Goal: Task Accomplishment & Management: Manage account settings

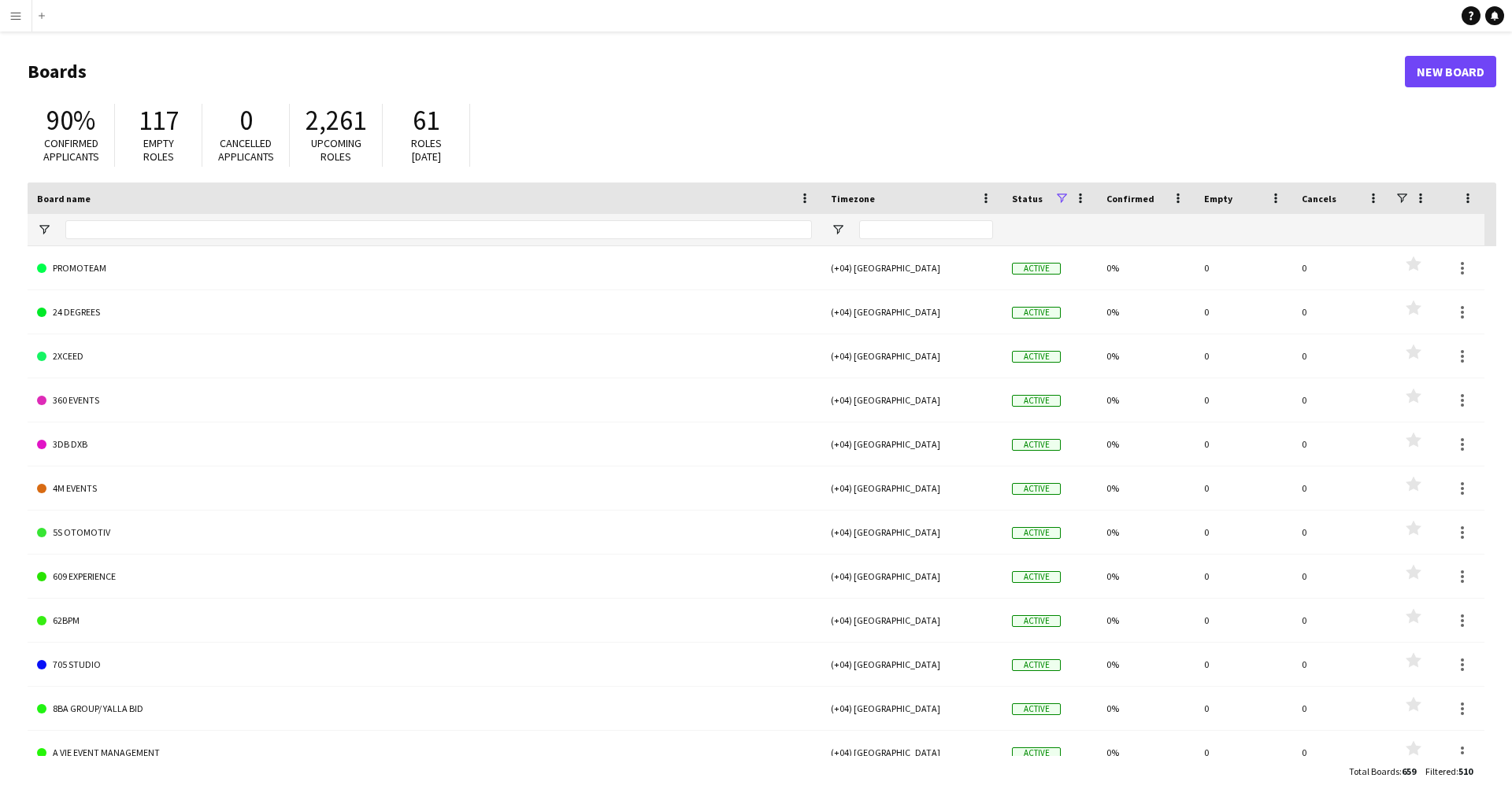
click at [6, 19] on button "Menu" at bounding box center [16, 16] width 32 height 32
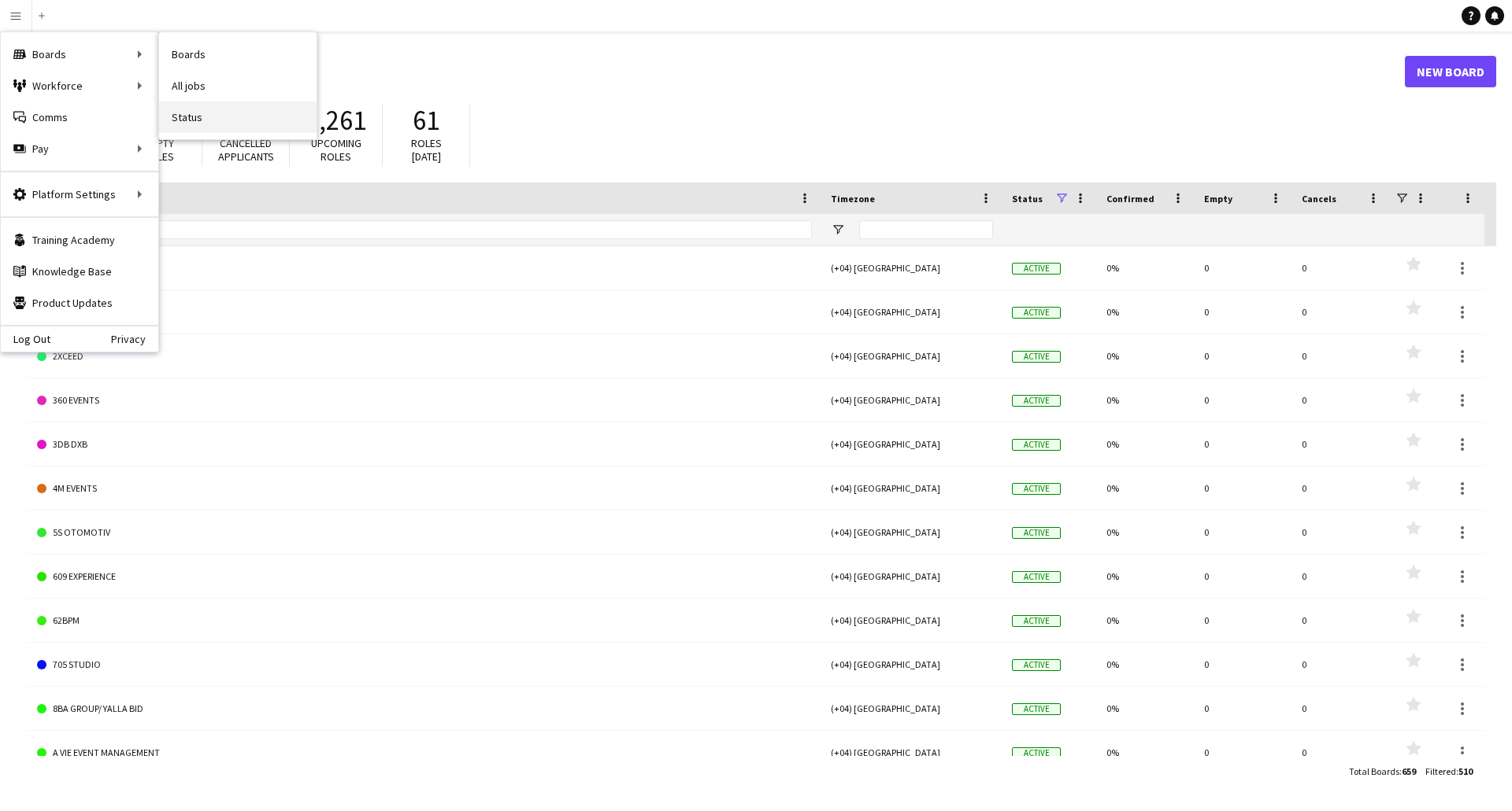
click at [196, 120] on link "Status" at bounding box center [237, 117] width 157 height 32
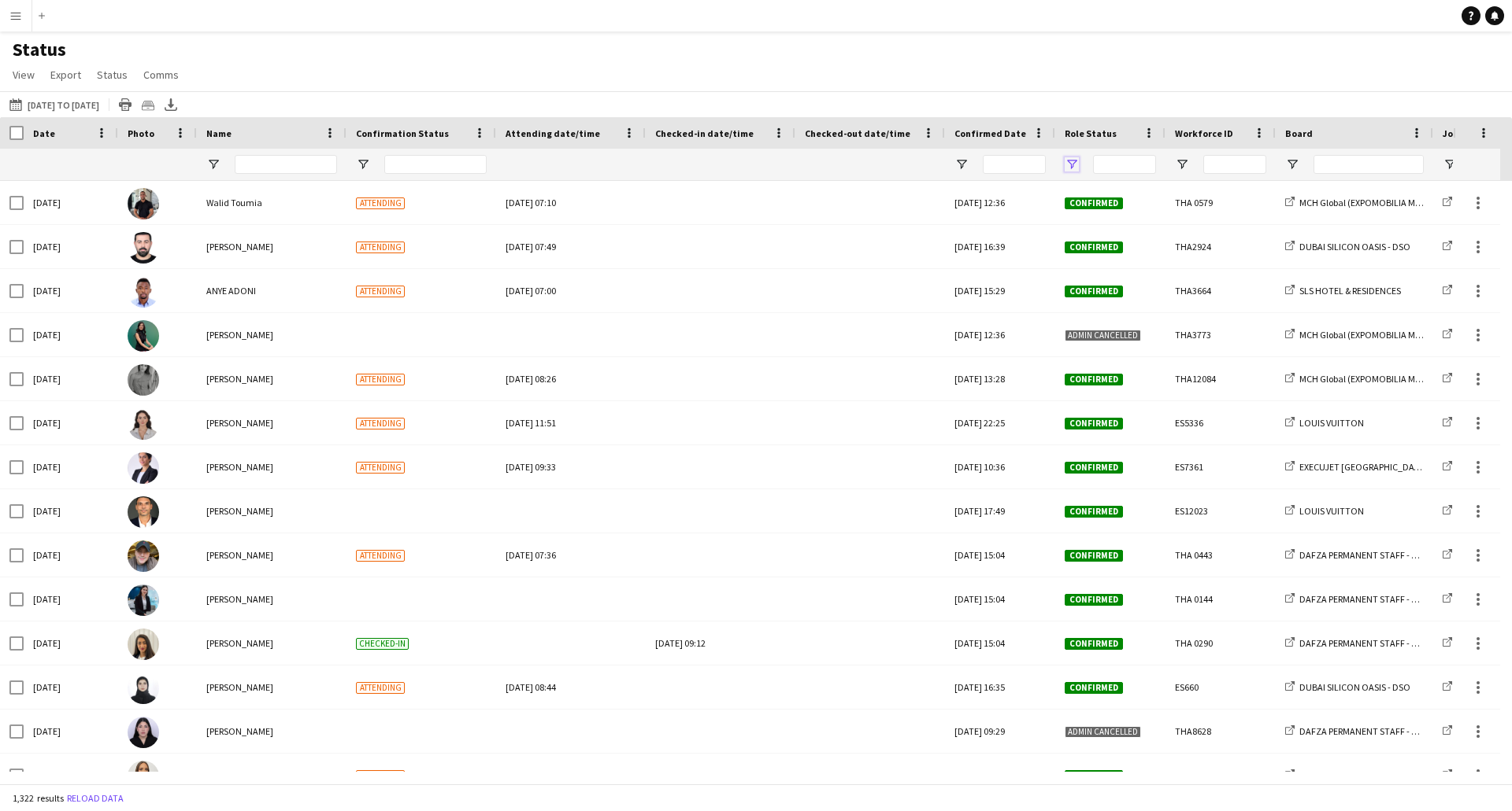
click at [1073, 161] on span "Open Filter Menu" at bounding box center [1071, 164] width 14 height 14
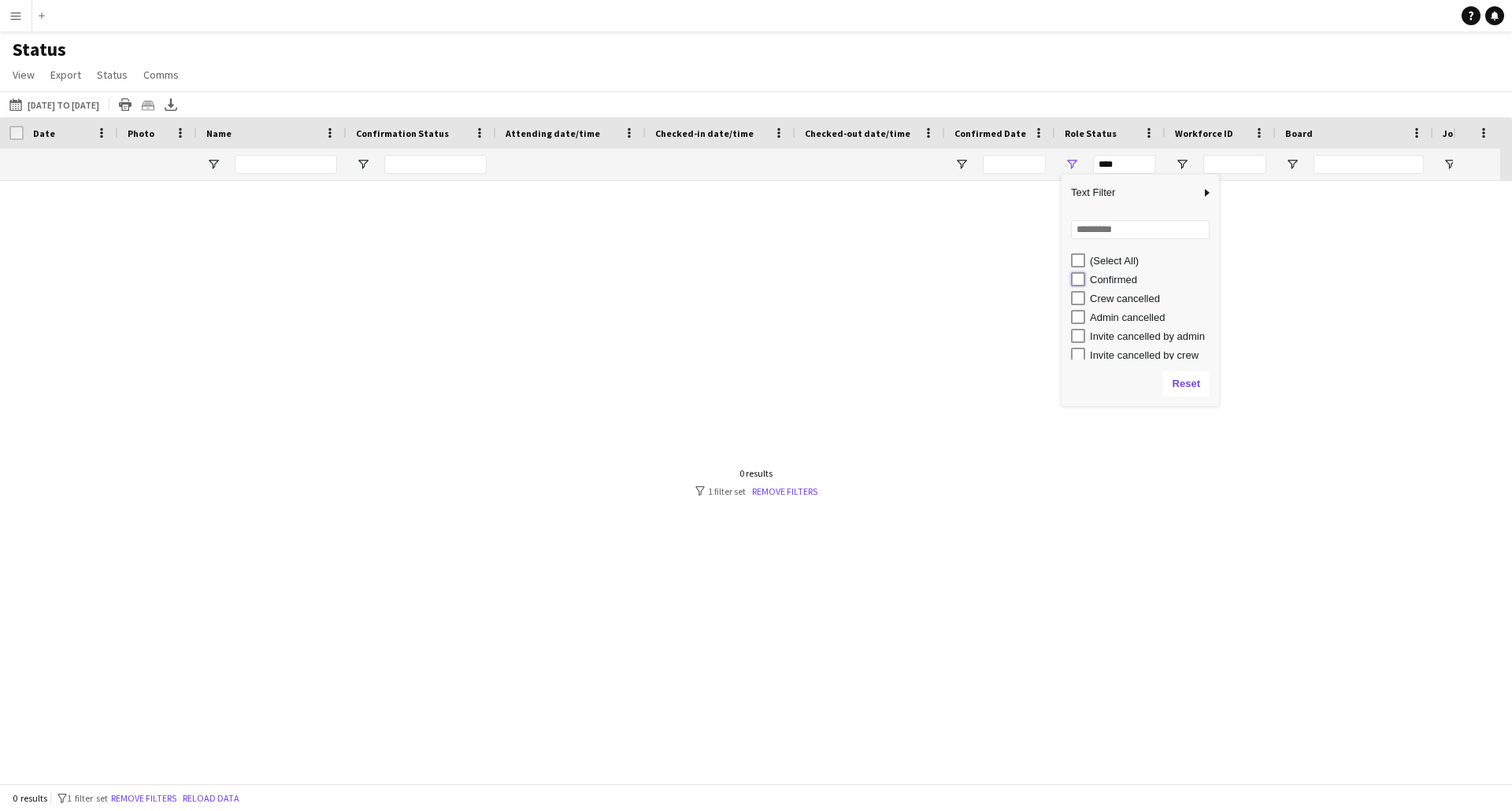
type input "**********"
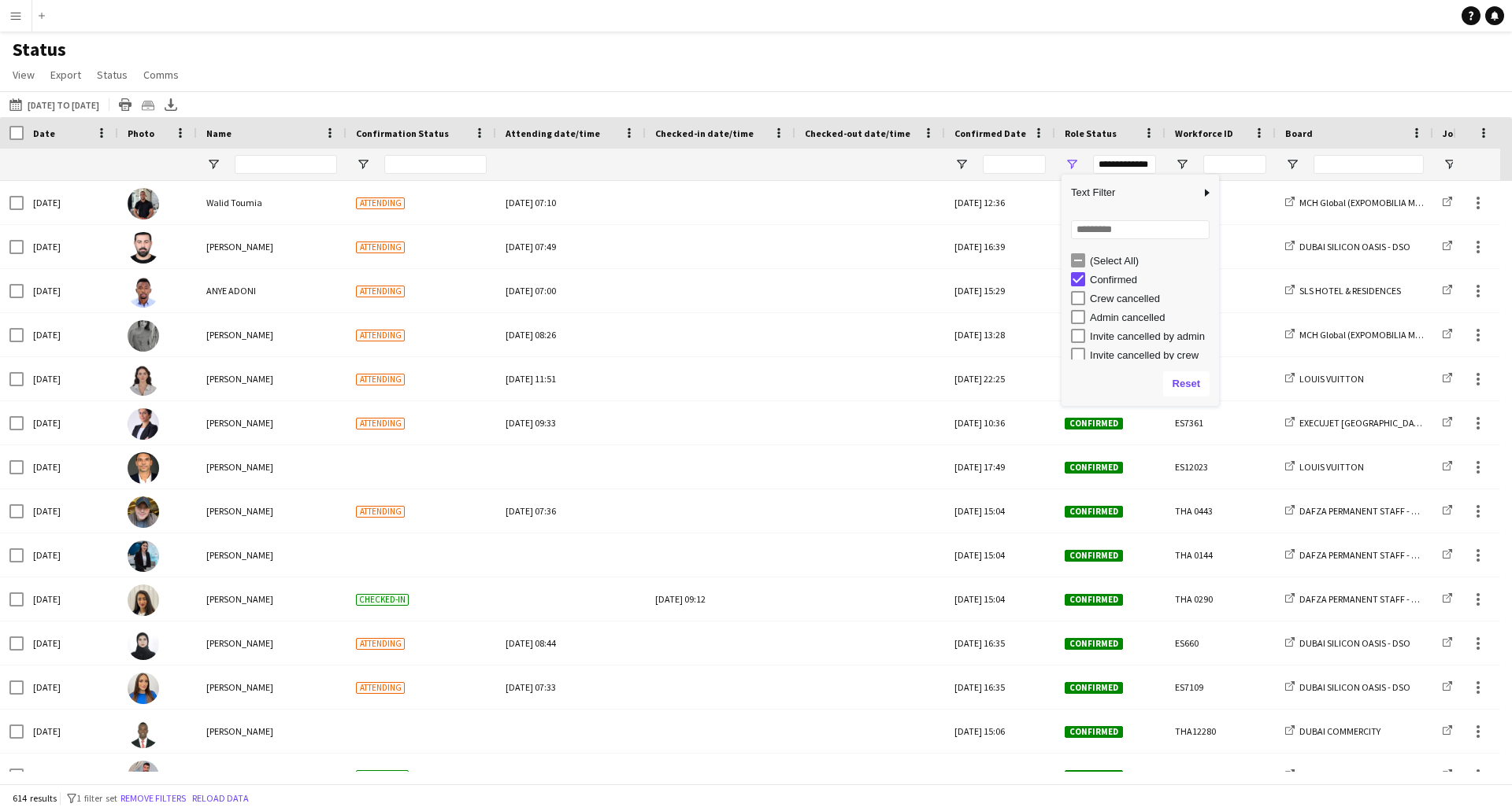
click at [1086, 79] on div "Status View Views Default view New view Update view Delete view Edit name Custo…" at bounding box center [756, 65] width 1512 height 54
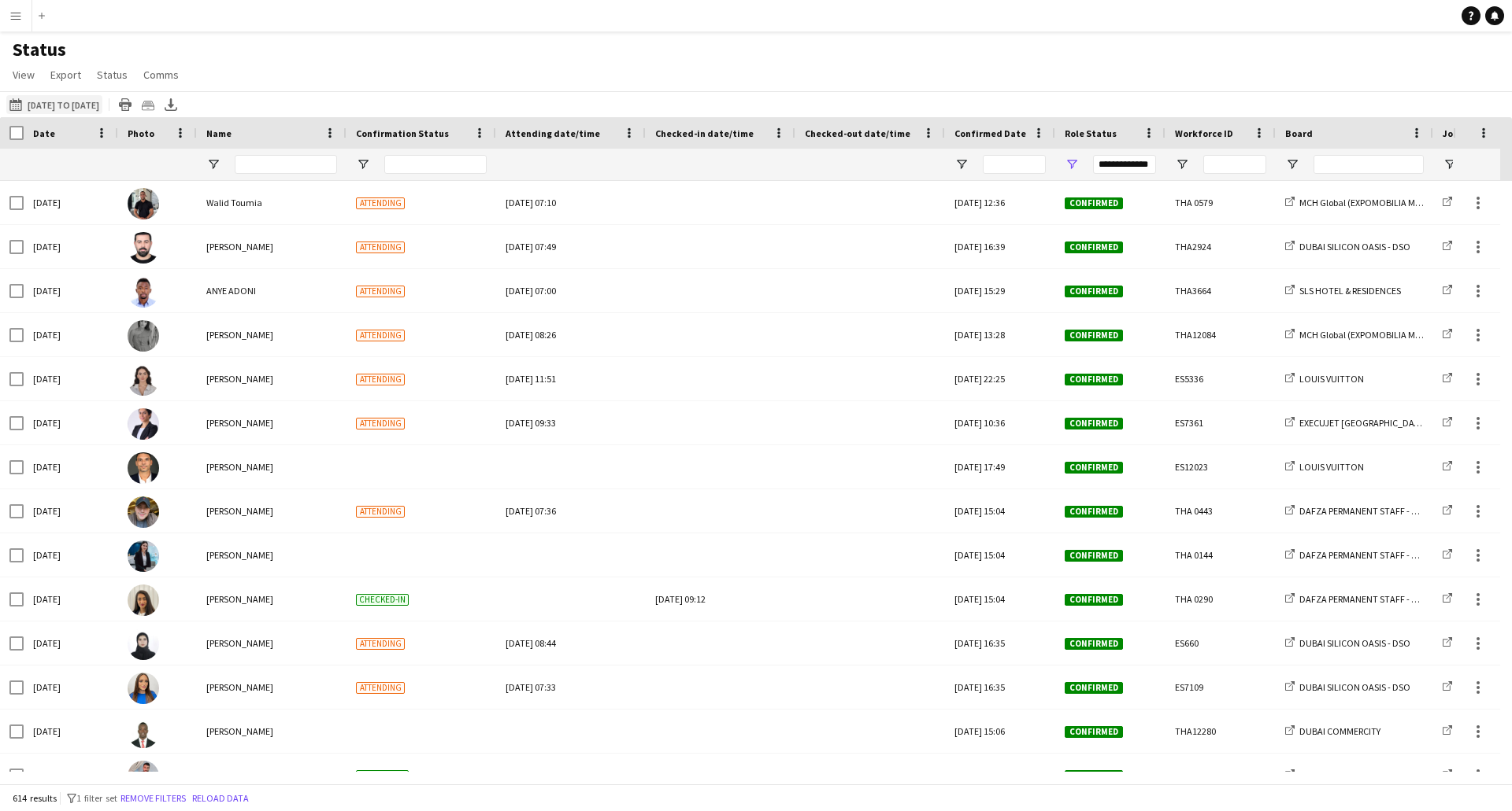
click at [59, 108] on button "[DATE] to [DATE] [DATE] to [DATE]" at bounding box center [54, 104] width 96 height 19
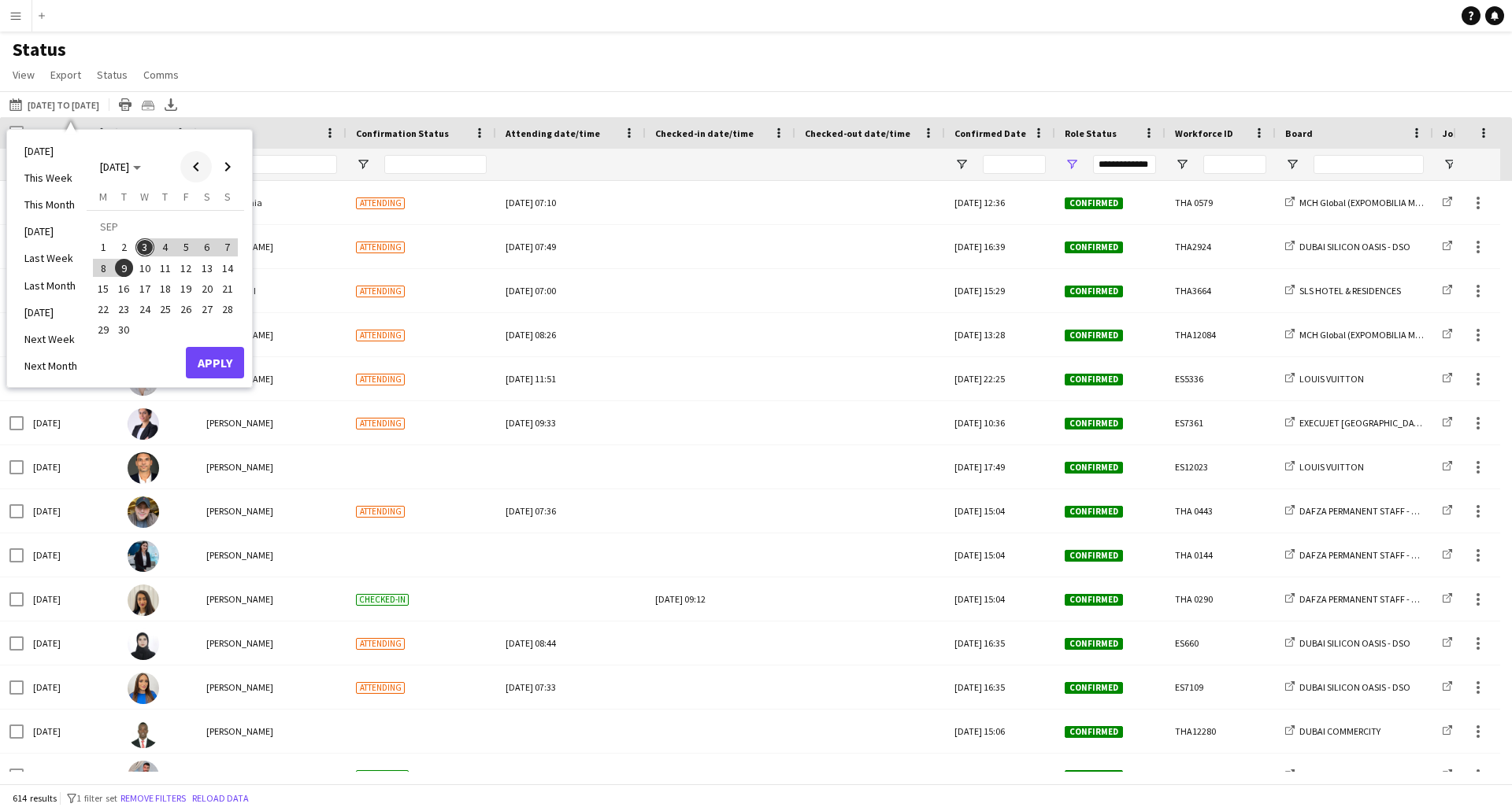
click at [199, 169] on span "Previous month" at bounding box center [196, 166] width 32 height 32
click at [109, 292] on span "14" at bounding box center [103, 288] width 19 height 19
click at [167, 330] on span "31" at bounding box center [166, 330] width 19 height 19
click at [204, 364] on button "Apply" at bounding box center [215, 363] width 59 height 32
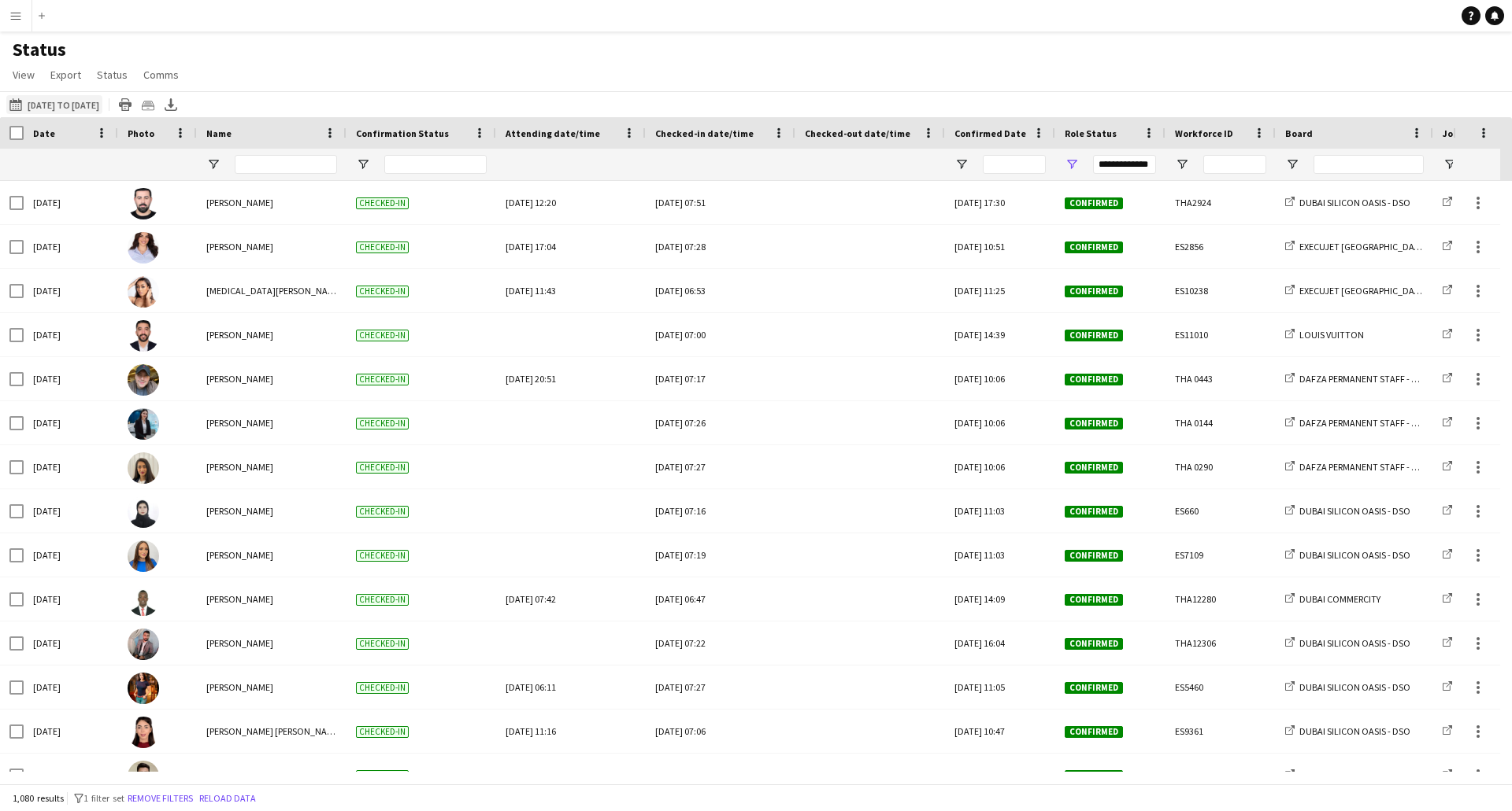
click at [102, 111] on button "[DATE] to [DATE] [DATE] to [DATE]" at bounding box center [54, 104] width 96 height 19
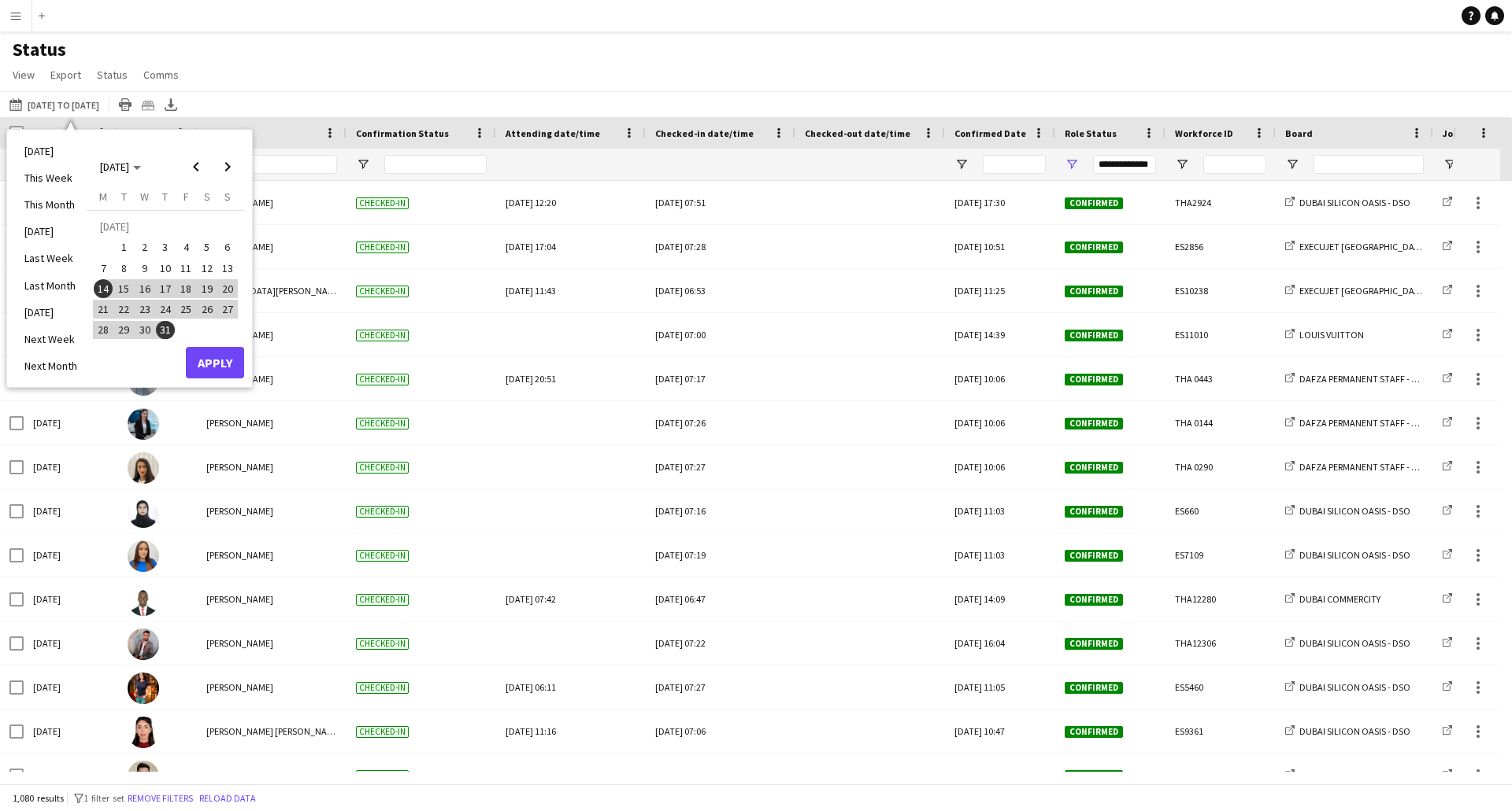
click at [102, 289] on span "14" at bounding box center [103, 288] width 19 height 19
click at [226, 162] on span "Next month" at bounding box center [228, 166] width 32 height 32
click at [224, 312] on span "31" at bounding box center [227, 313] width 19 height 19
drag, startPoint x: 225, startPoint y: 344, endPoint x: 231, endPoint y: 332, distance: 13.4
click at [225, 343] on button "Apply" at bounding box center [215, 346] width 59 height 32
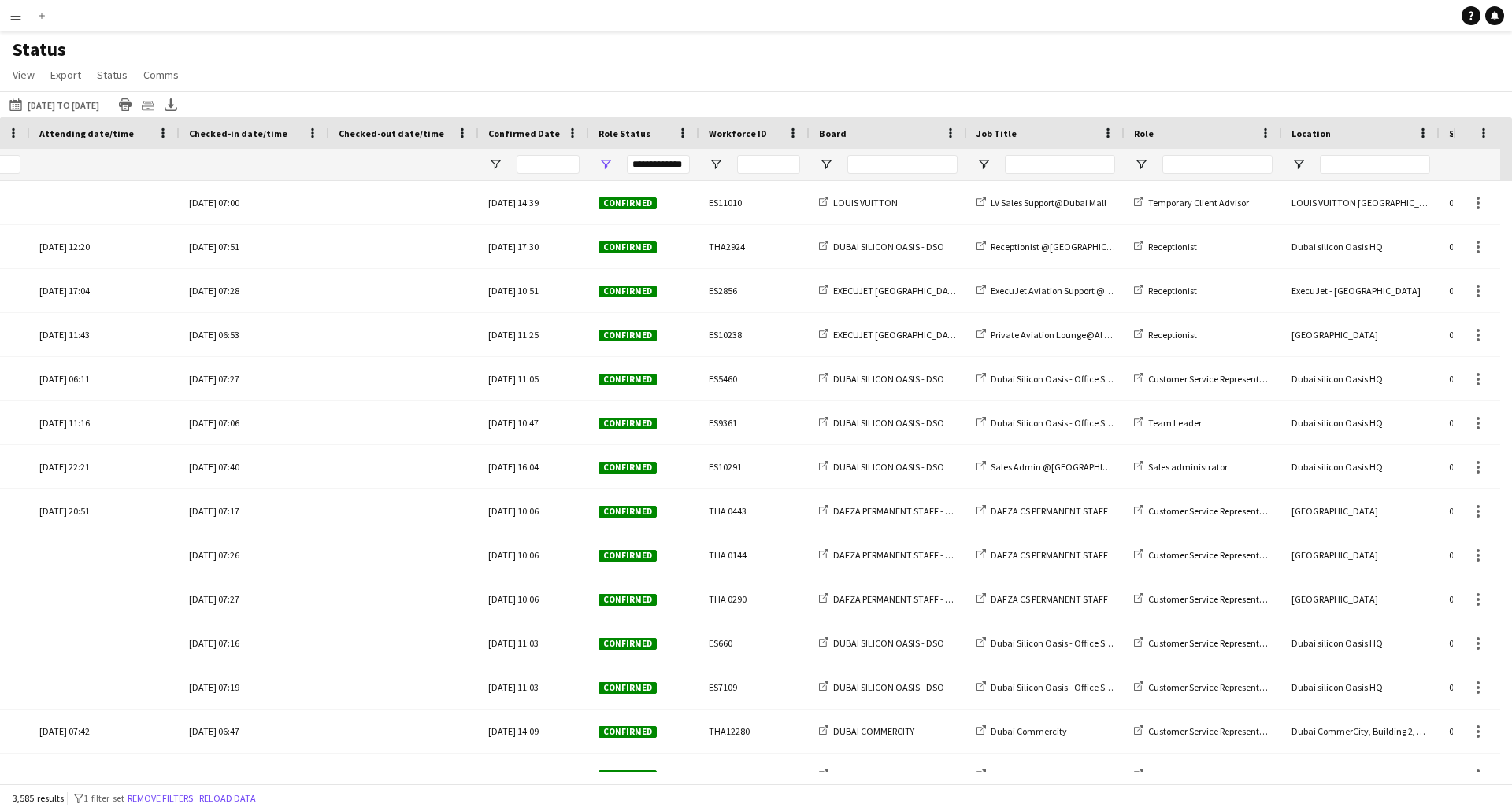
scroll to position [0, 610]
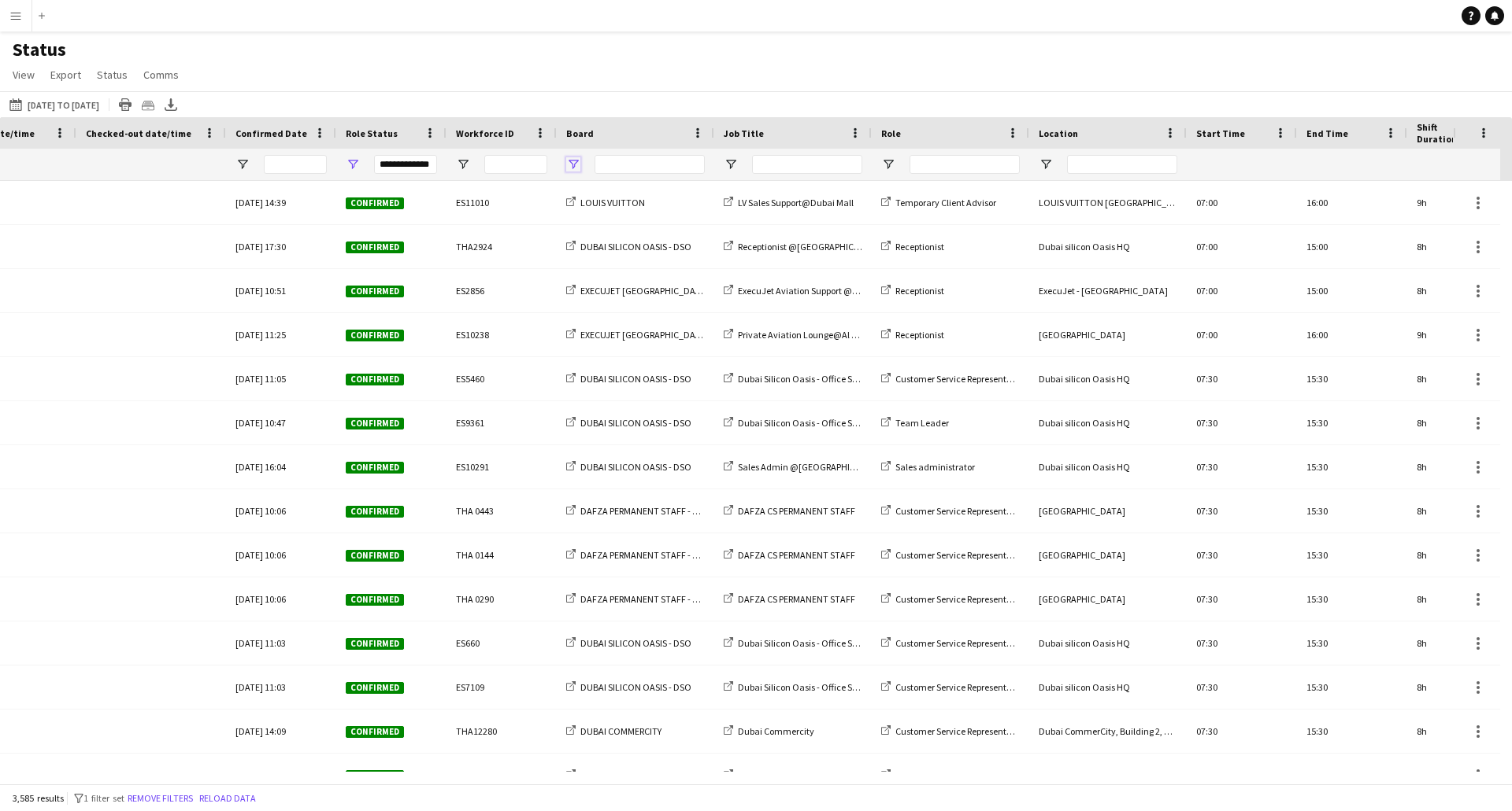
click at [571, 162] on span "Open Filter Menu" at bounding box center [572, 164] width 14 height 14
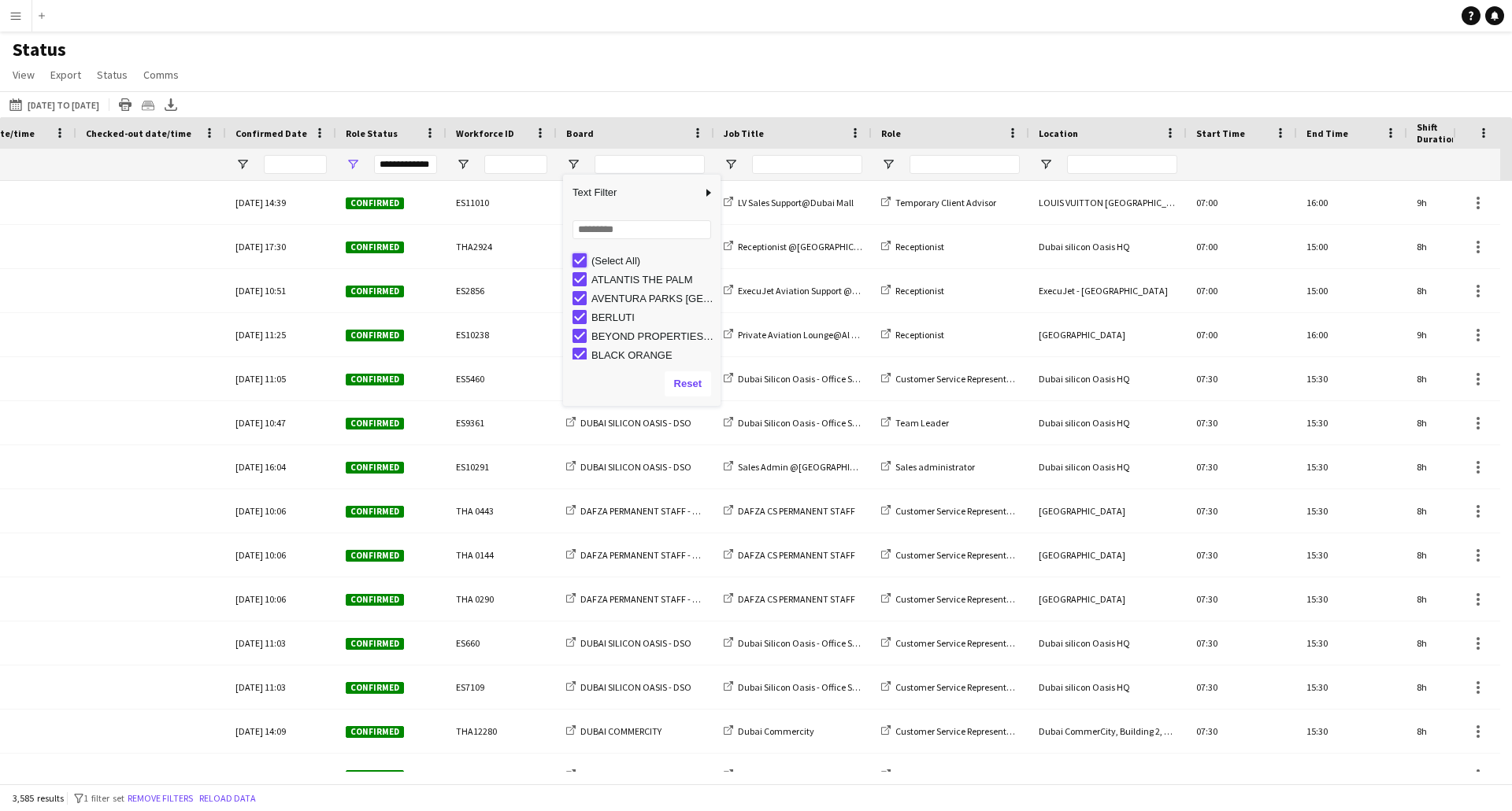
type input "***"
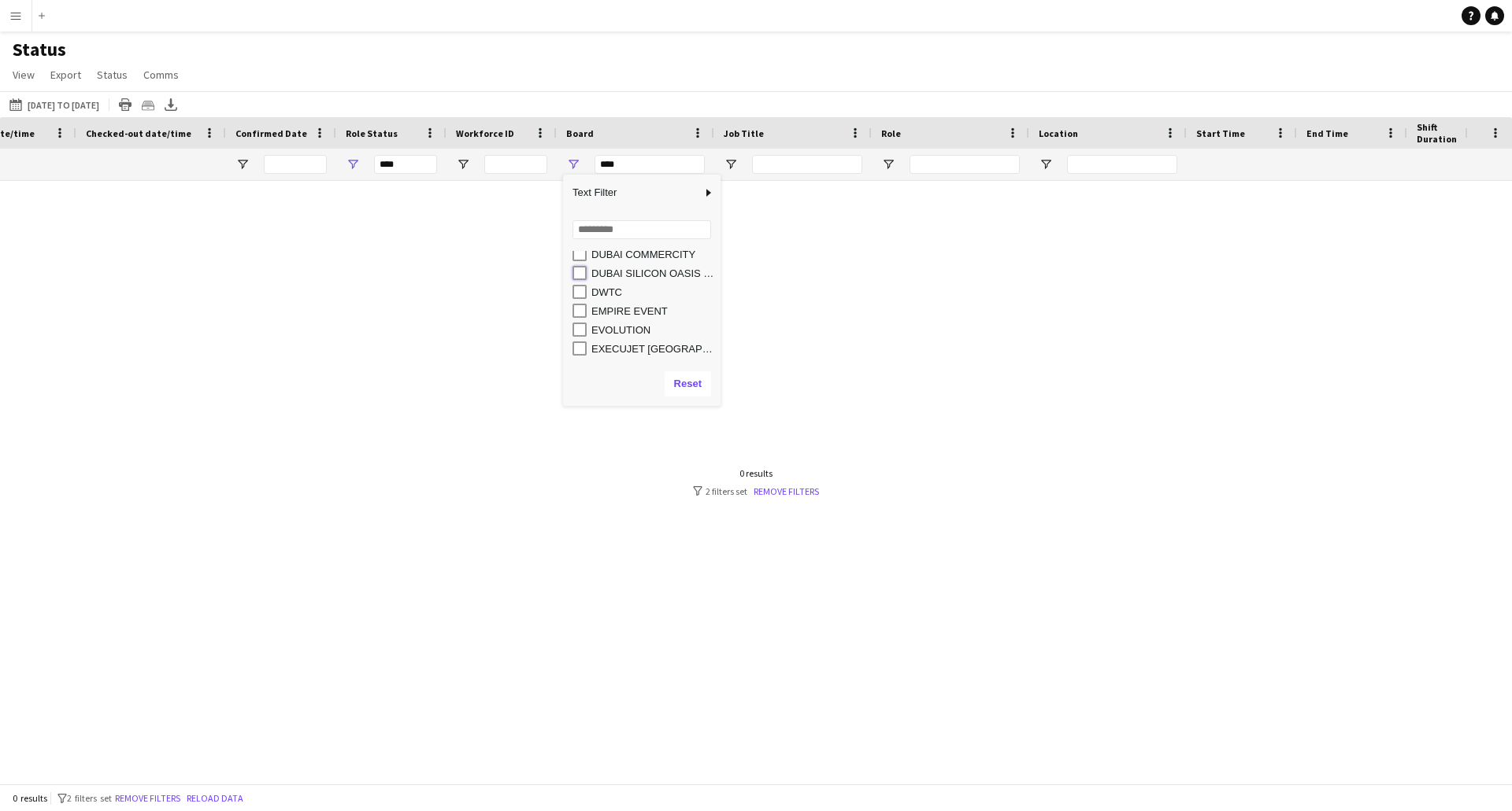
type input "**********"
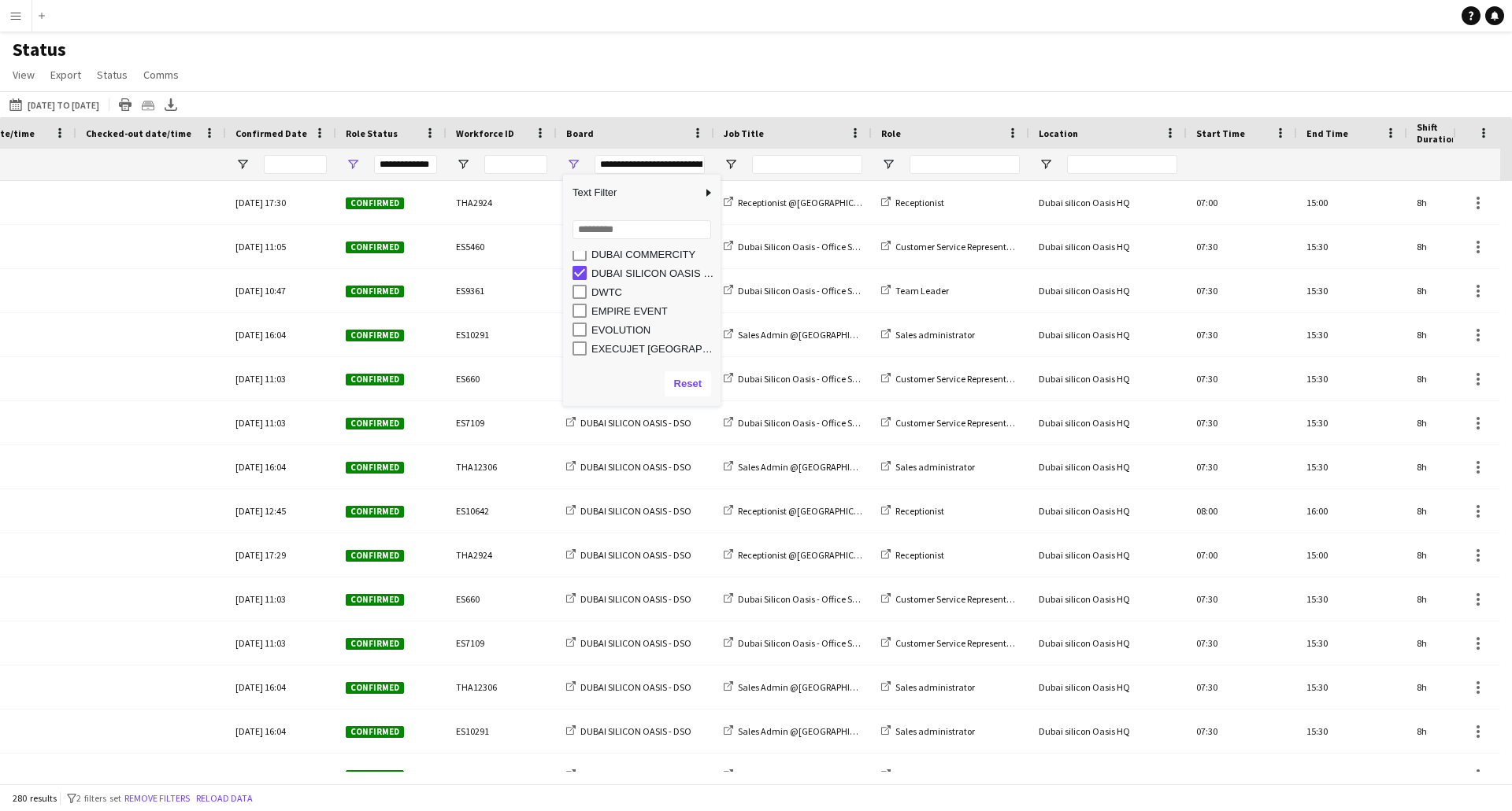
click at [677, 95] on div "[DATE] to [DATE] [DATE] to [DATE] [DATE] This Week This Month [DATE] Last Week …" at bounding box center [756, 104] width 1512 height 26
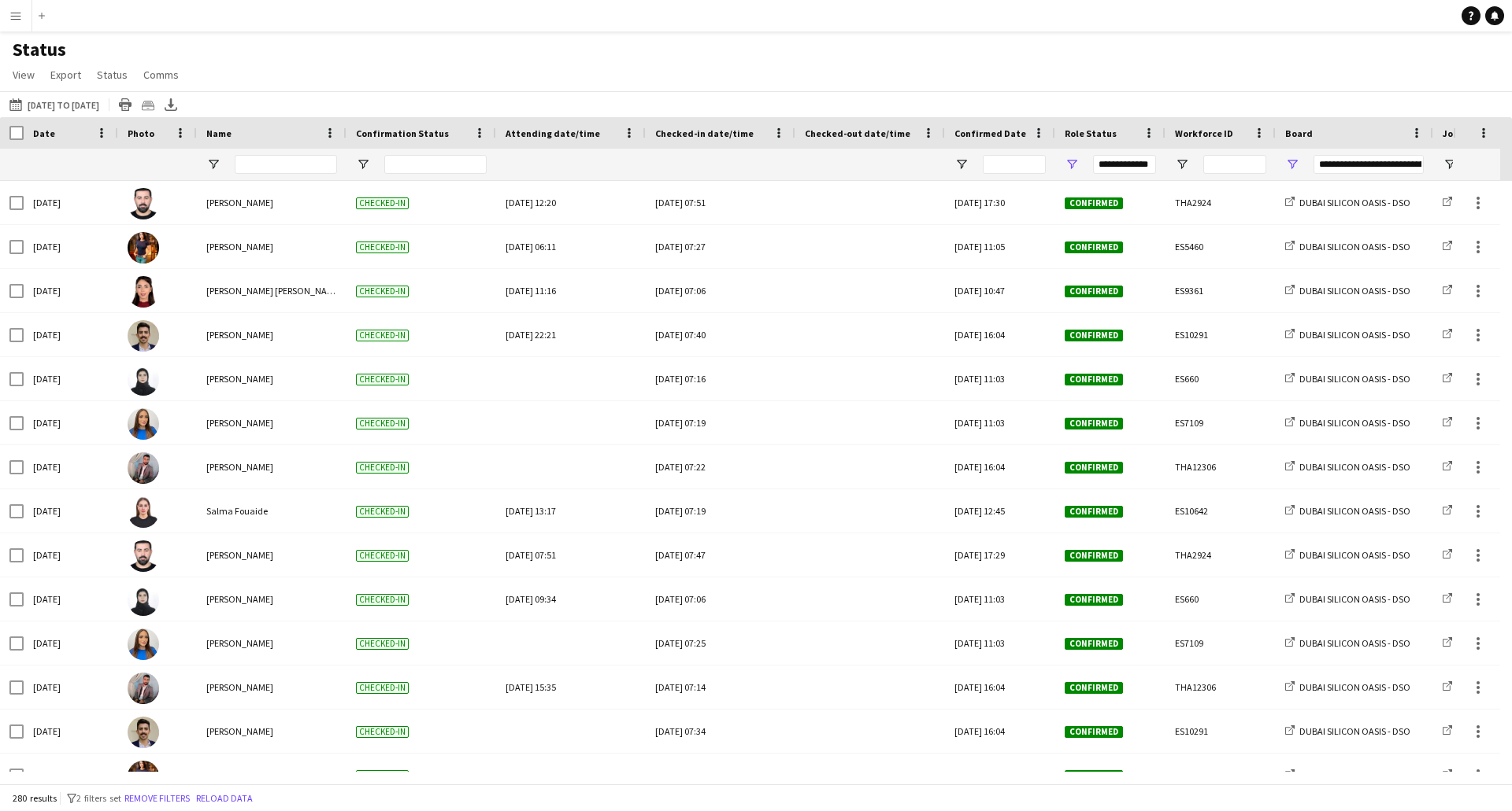
click at [17, 21] on app-icon "Menu" at bounding box center [16, 16] width 13 height 13
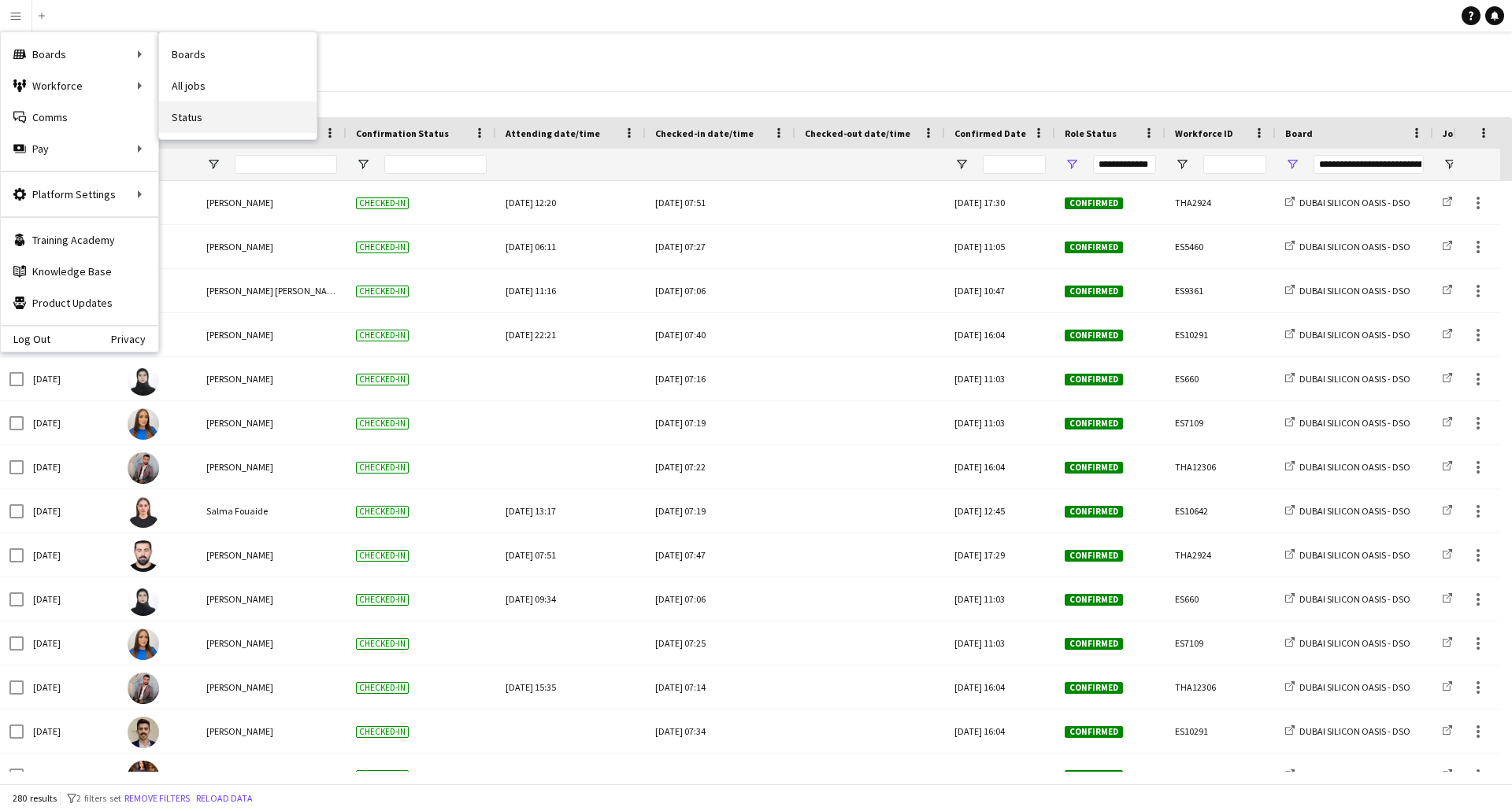
click at [231, 115] on link "Status" at bounding box center [237, 117] width 157 height 32
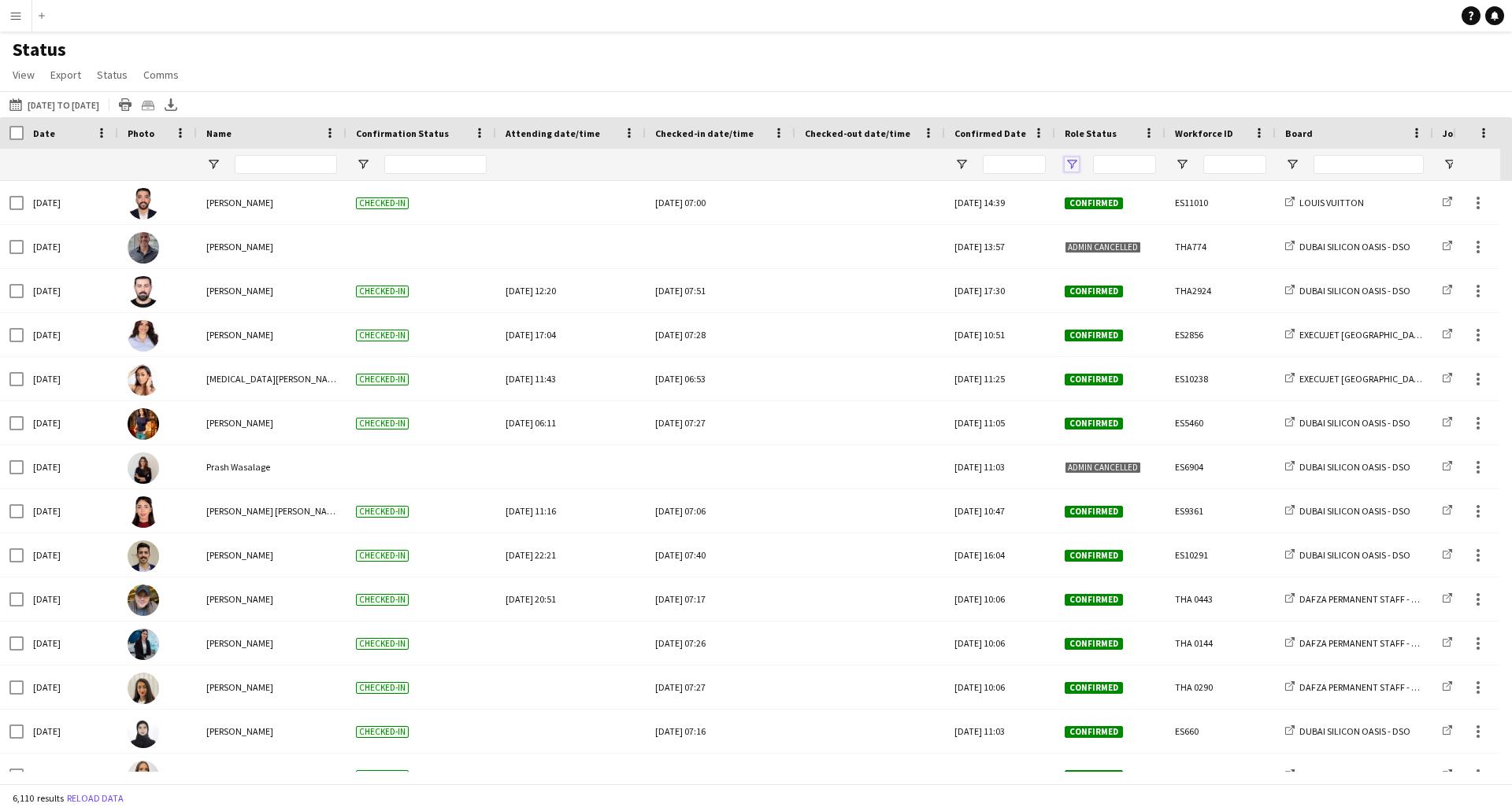
click at [1073, 163] on span "Open Filter Menu" at bounding box center [1071, 164] width 14 height 14
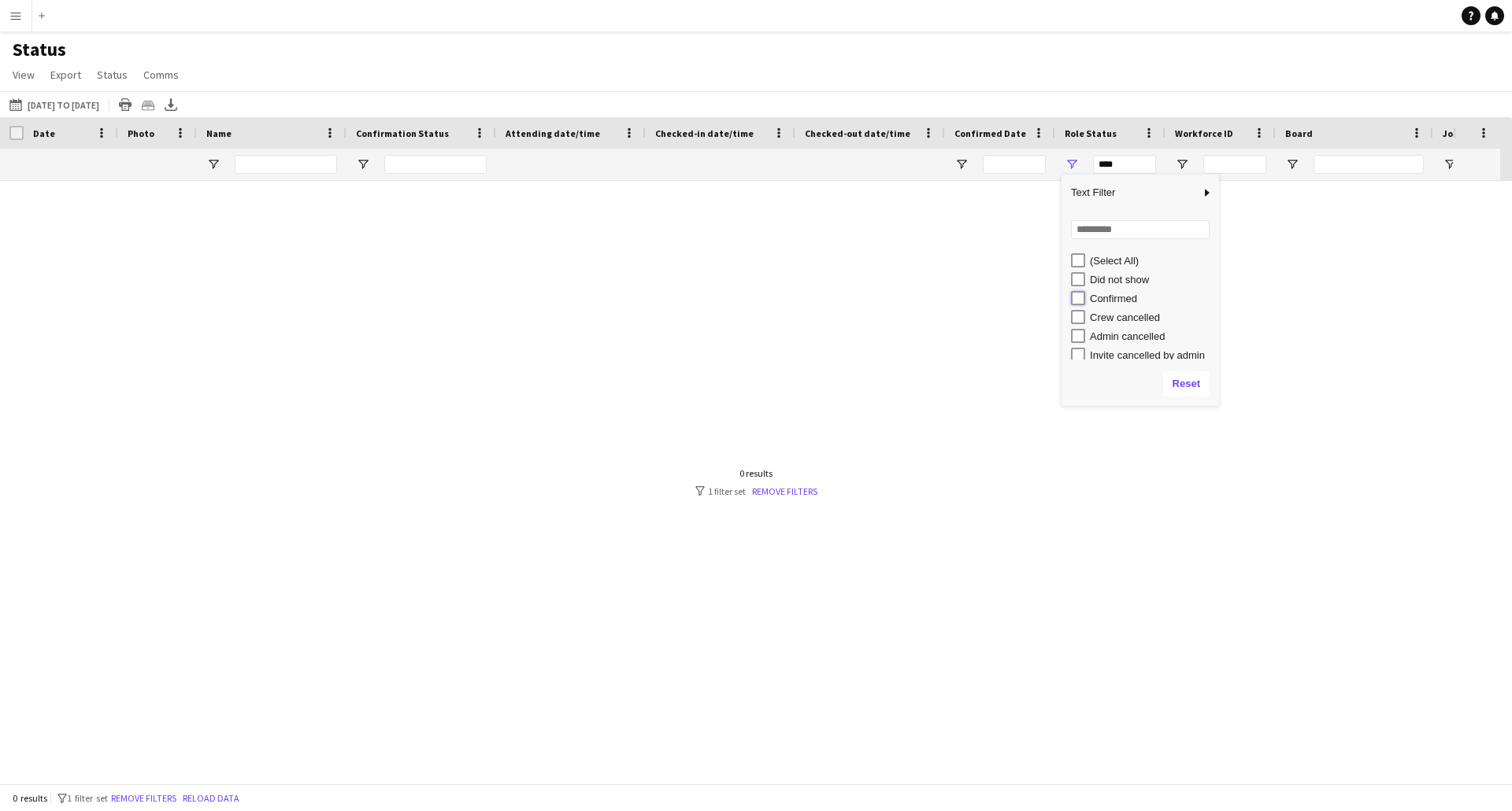
type input "**********"
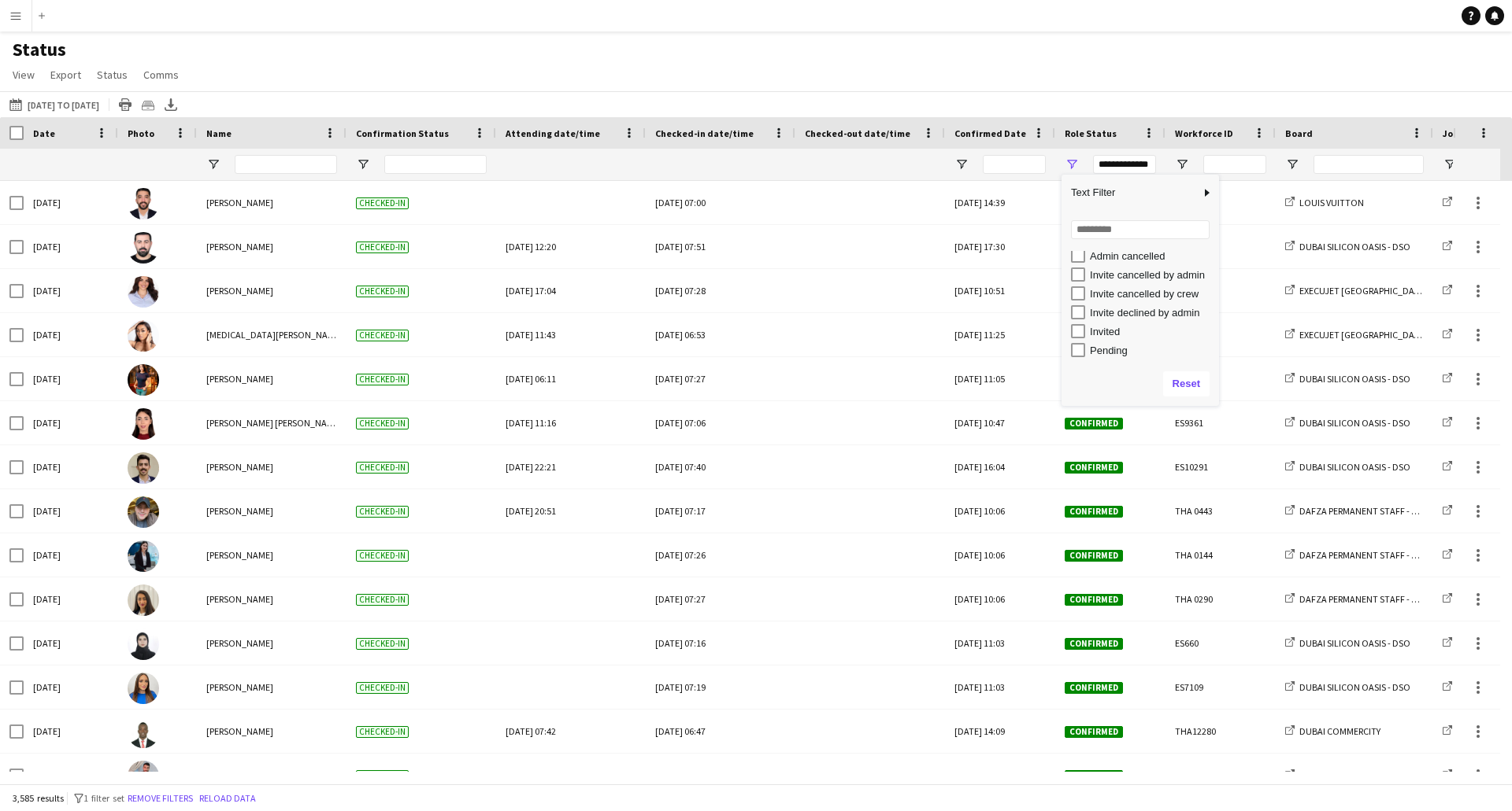
scroll to position [0, 0]
click at [1105, 27] on app-navbar "Menu Boards Boards Boards All jobs Status Workforce Workforce My Workforce Recr…" at bounding box center [756, 16] width 1512 height 32
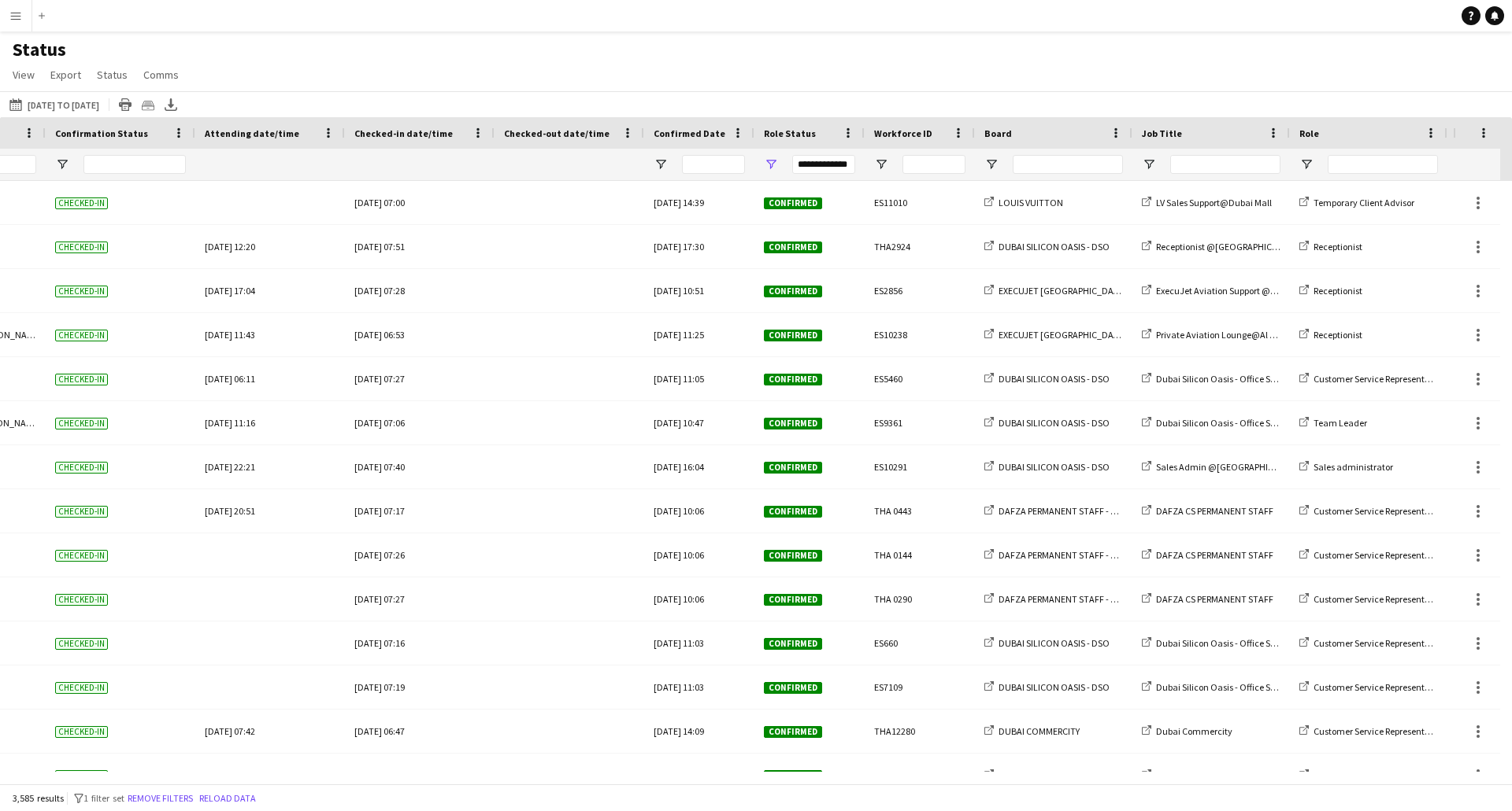
scroll to position [0, 306]
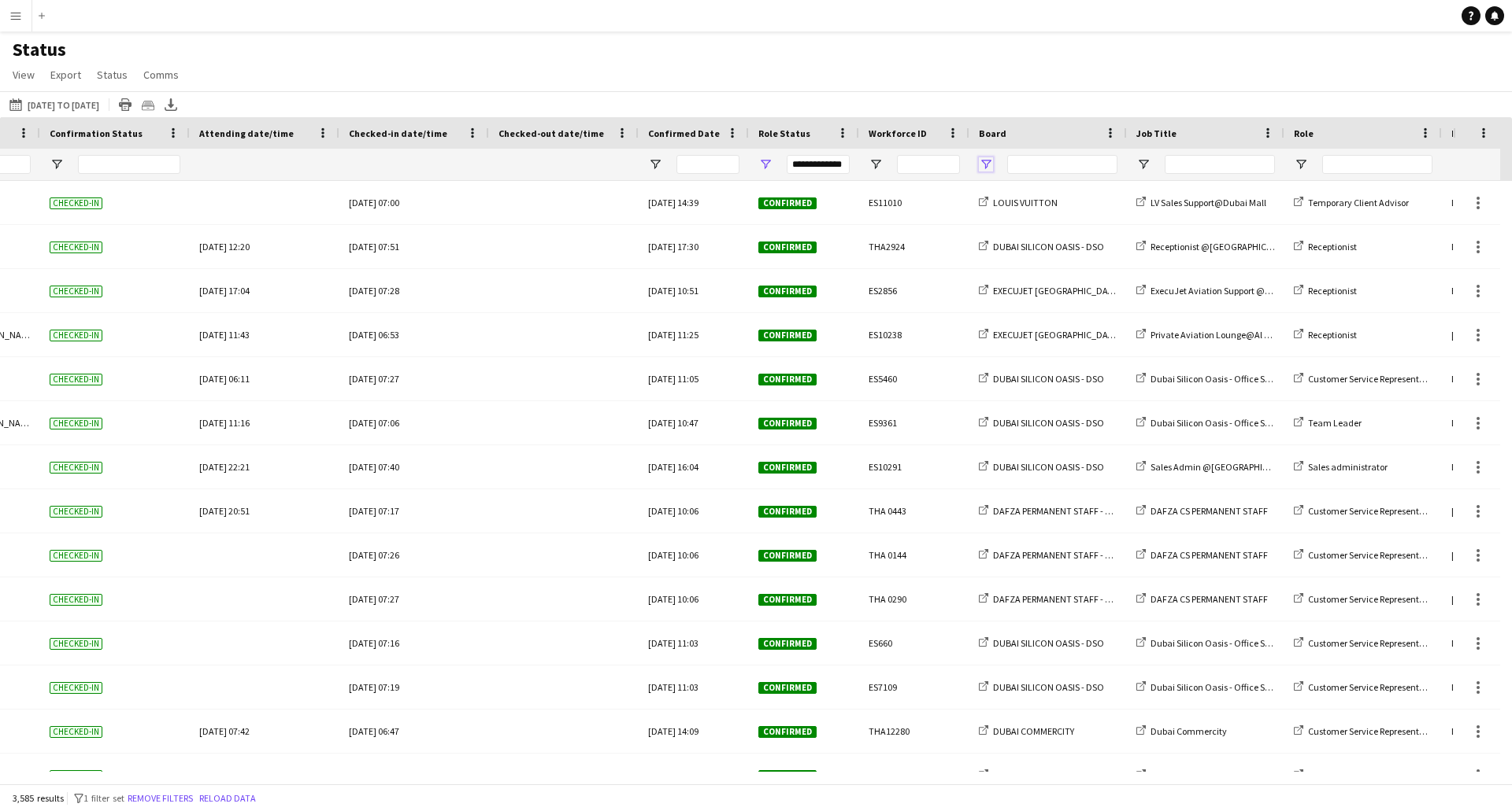
click at [986, 165] on span "Open Filter Menu" at bounding box center [985, 164] width 14 height 14
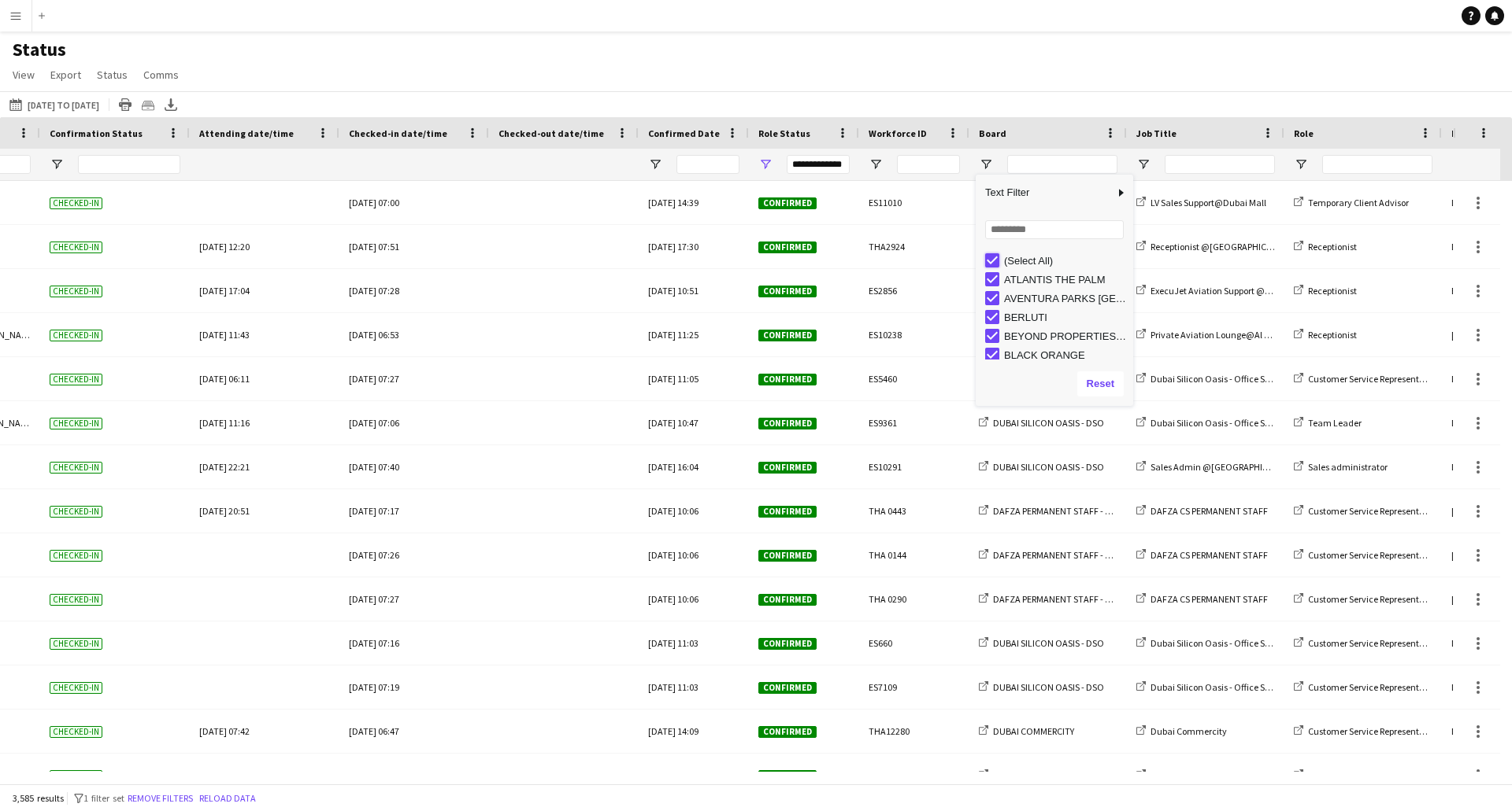
type input "***"
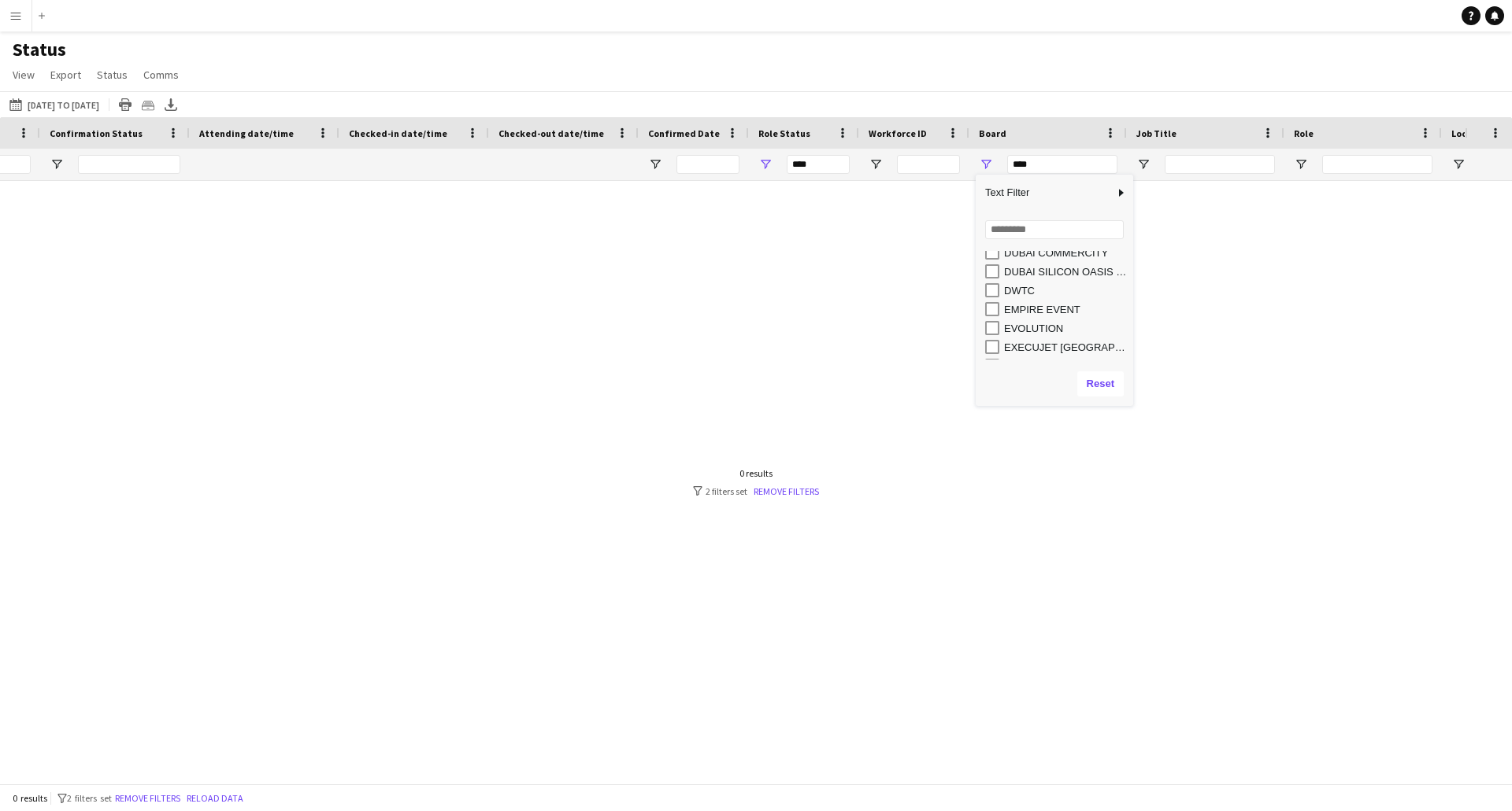
scroll to position [157, 0]
type input "**********"
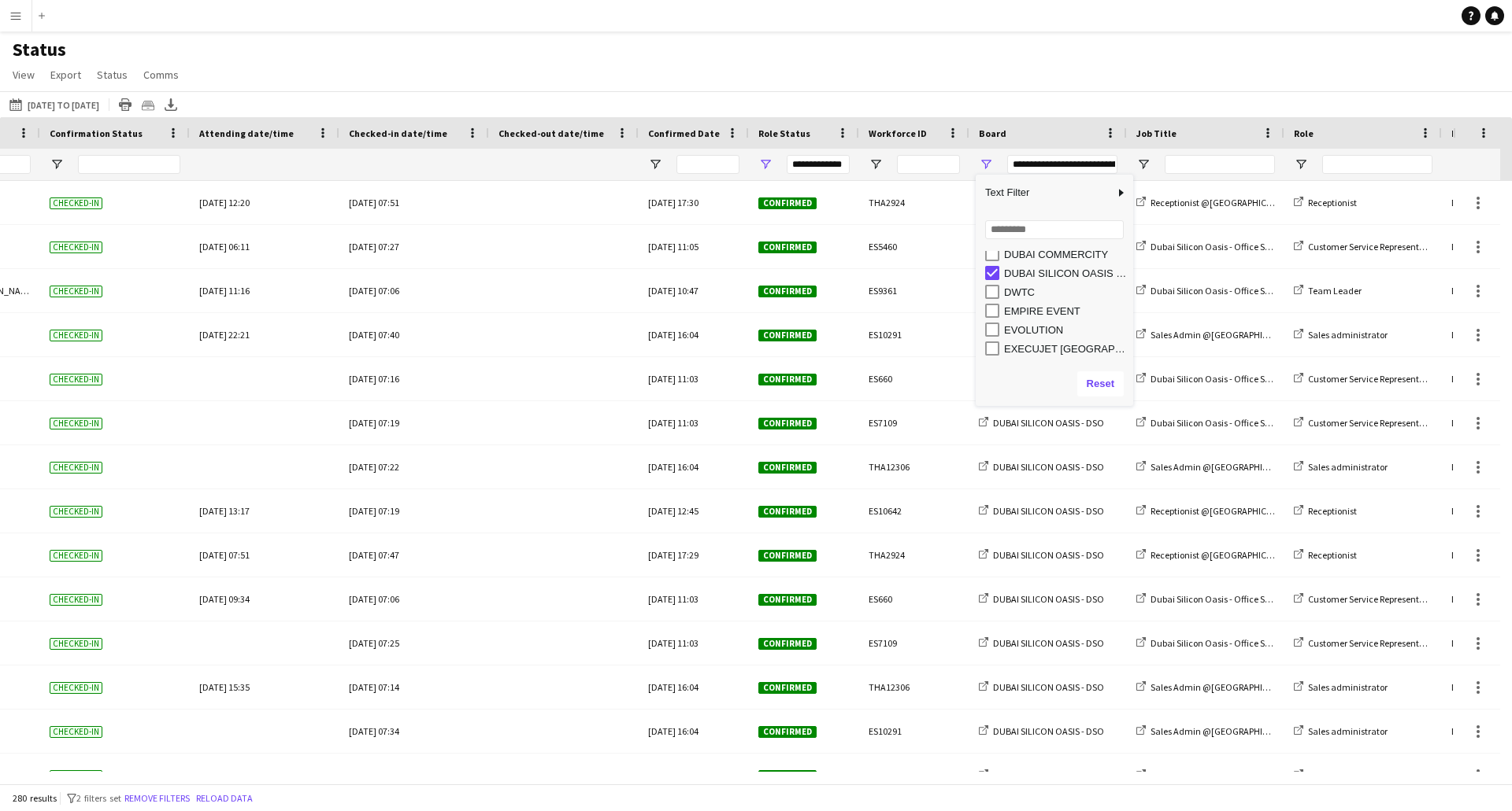
click at [990, 87] on div "Status View Views Default view New view Update view Delete view Edit name Custo…" at bounding box center [756, 65] width 1512 height 54
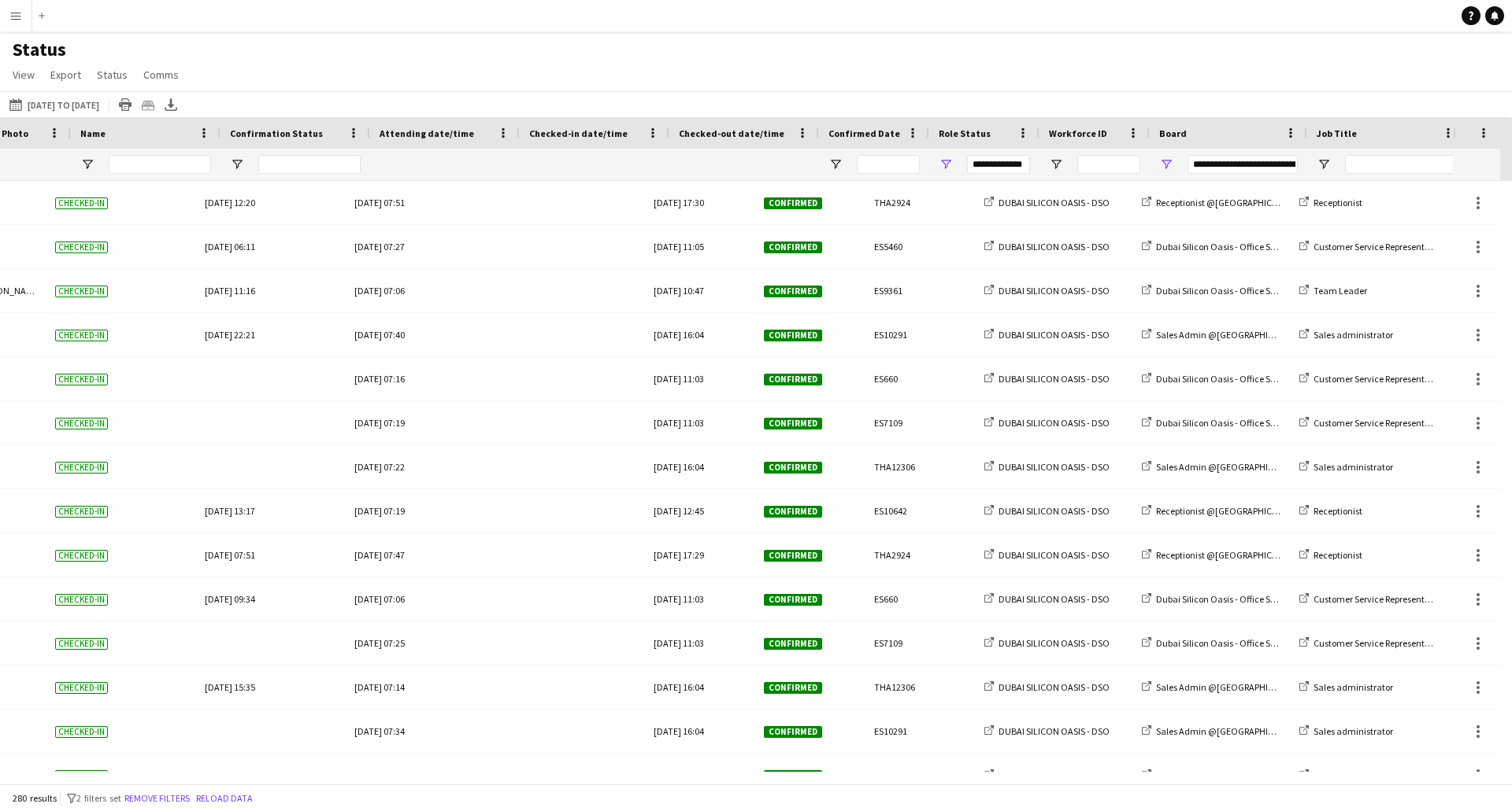
scroll to position [0, 126]
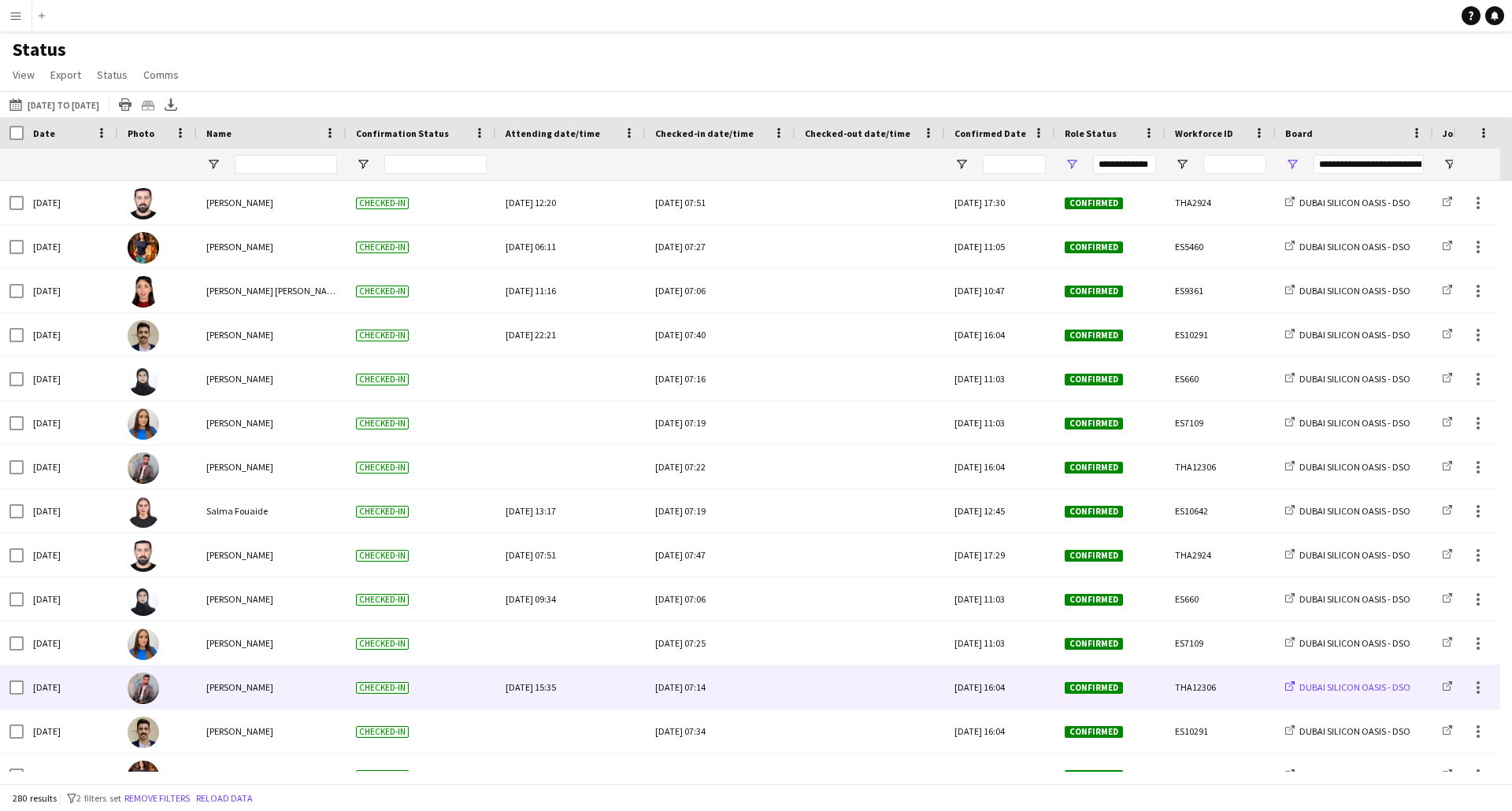
click at [1327, 686] on span "DUBAI SILICON OASIS - DSO" at bounding box center [1354, 687] width 111 height 12
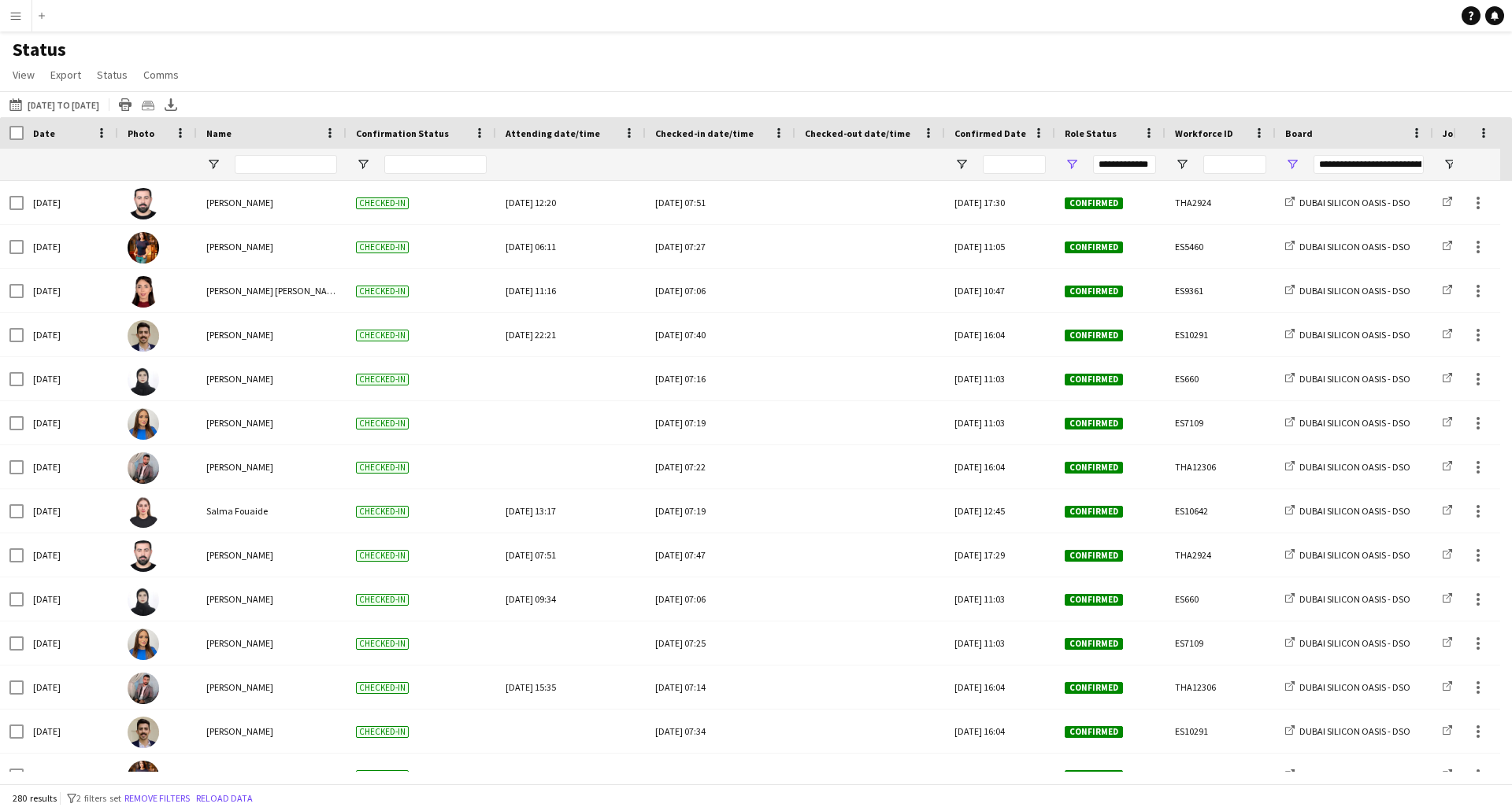
scroll to position [0, 464]
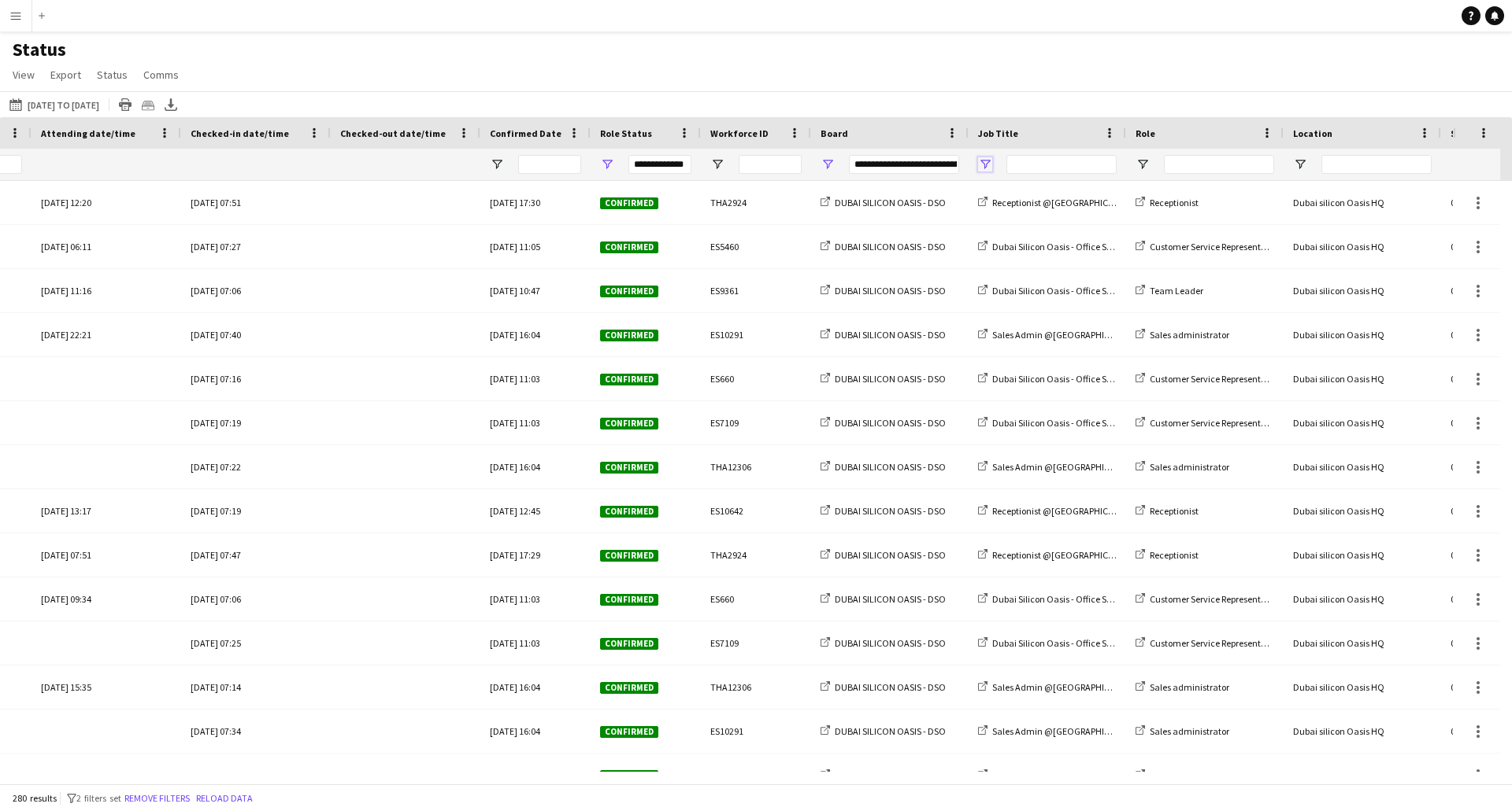
click at [983, 163] on span "Open Filter Menu" at bounding box center [984, 164] width 14 height 14
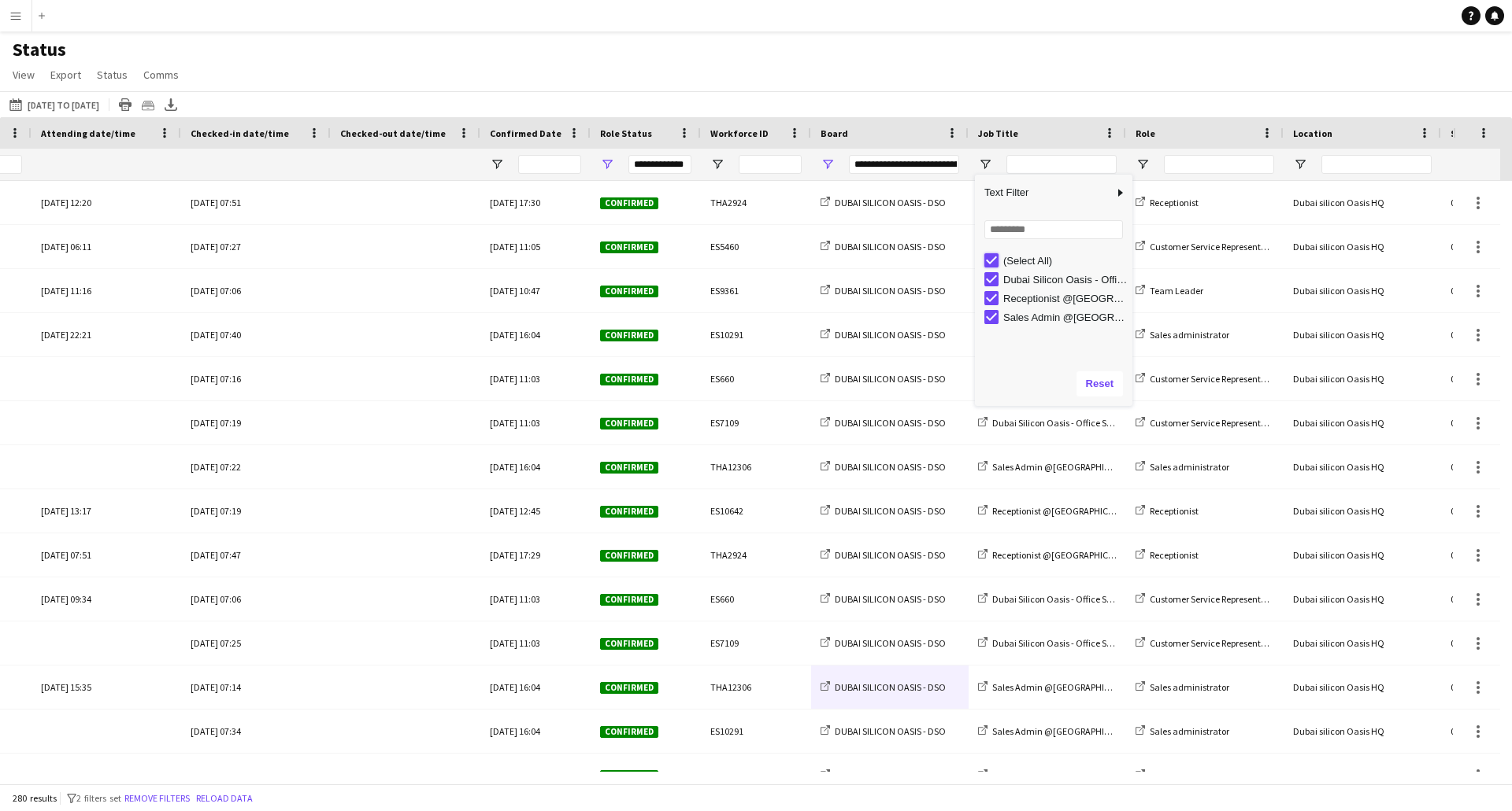
type input "***"
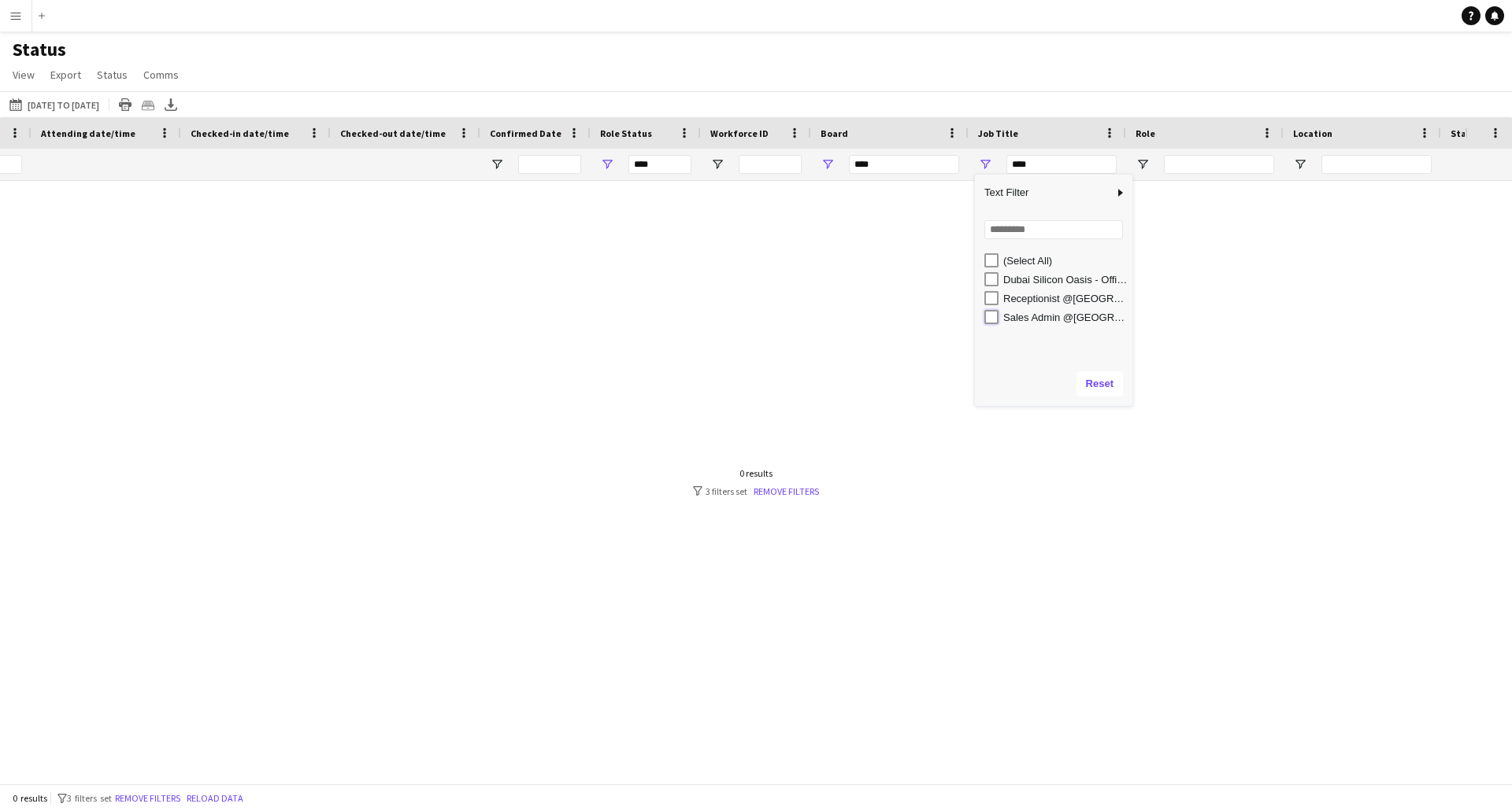
type input "**********"
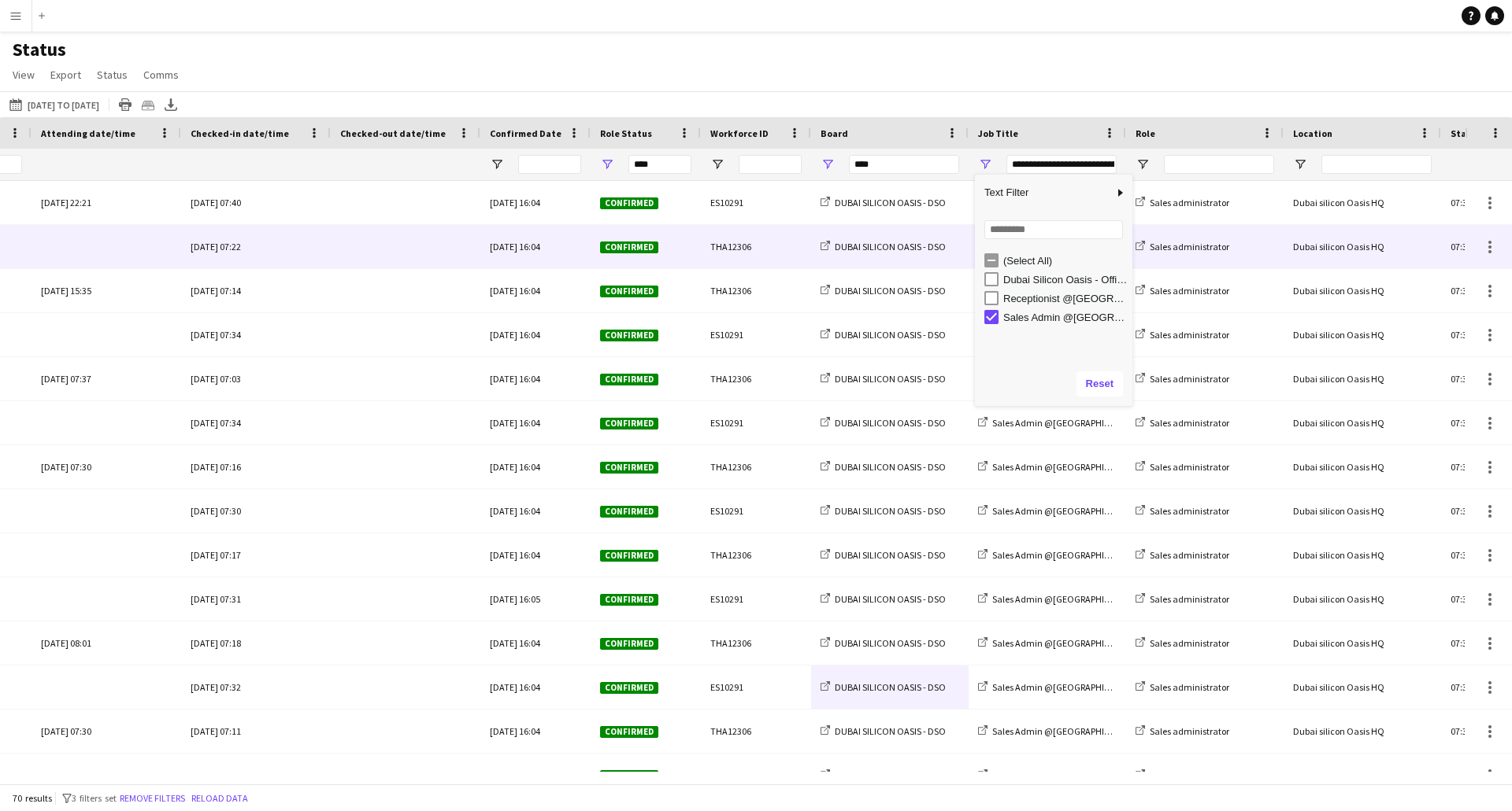
type input "**********"
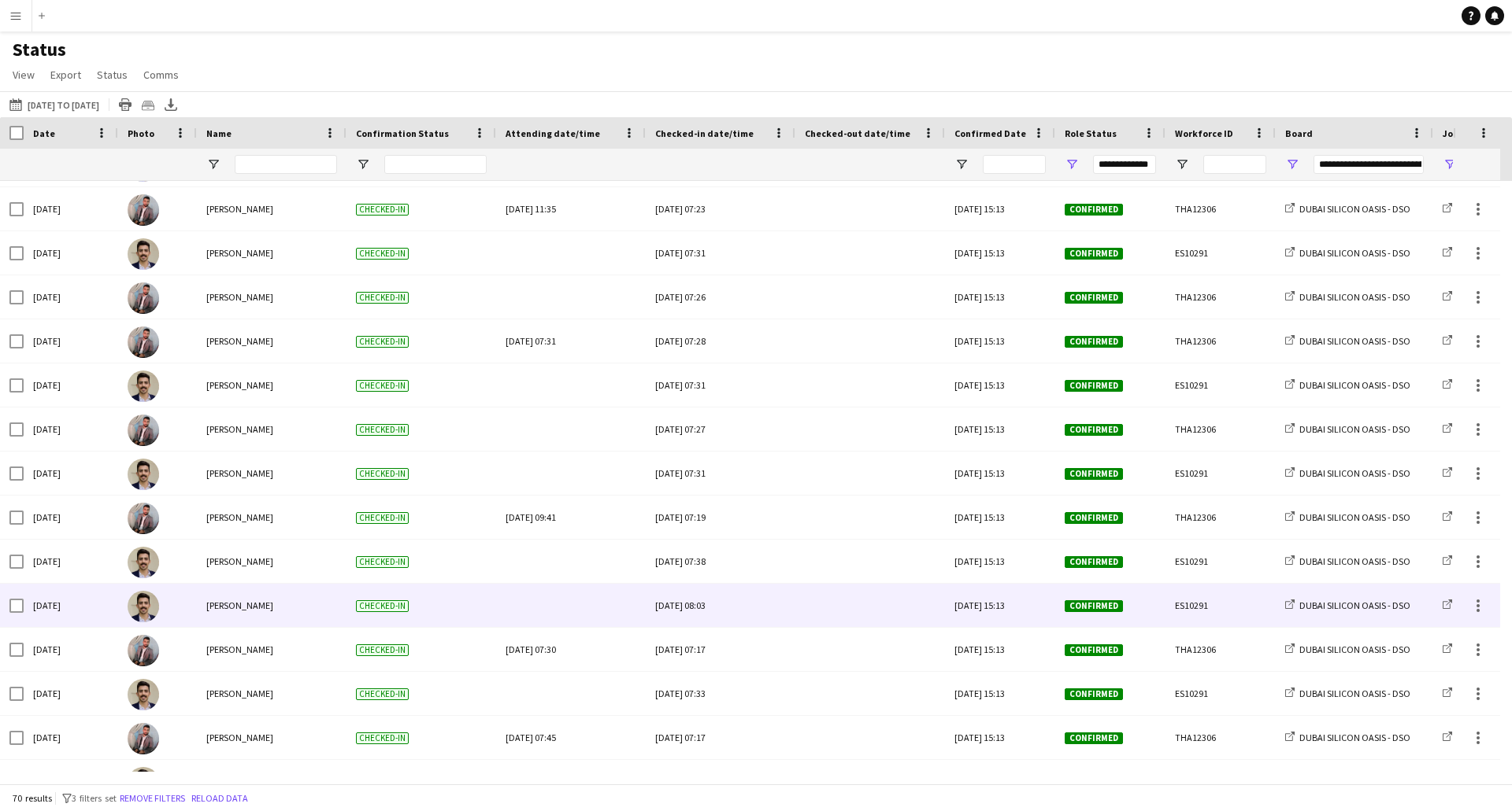
scroll to position [2493, 0]
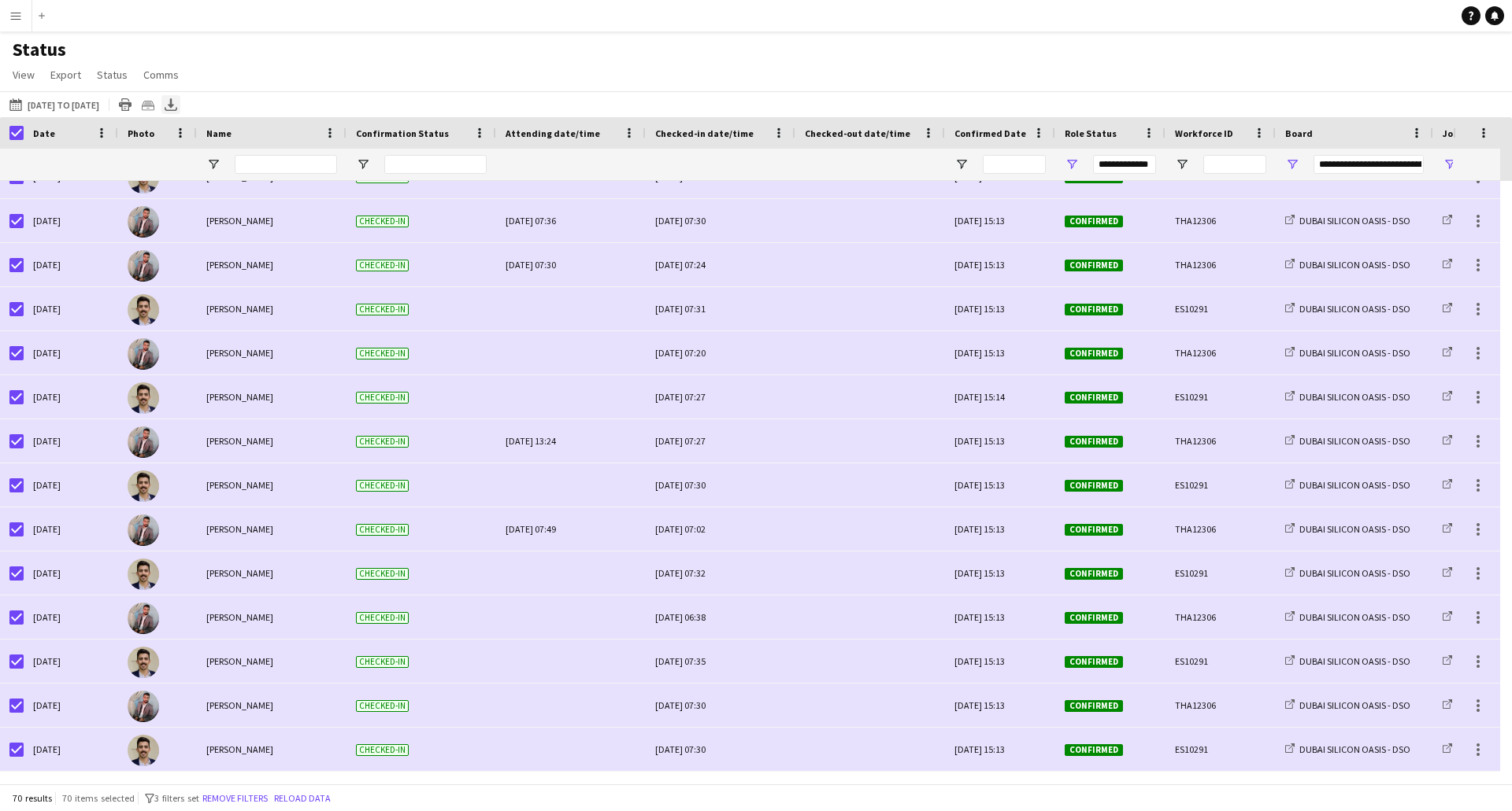
click at [177, 105] on icon "Export XLSX" at bounding box center [171, 105] width 13 height 13
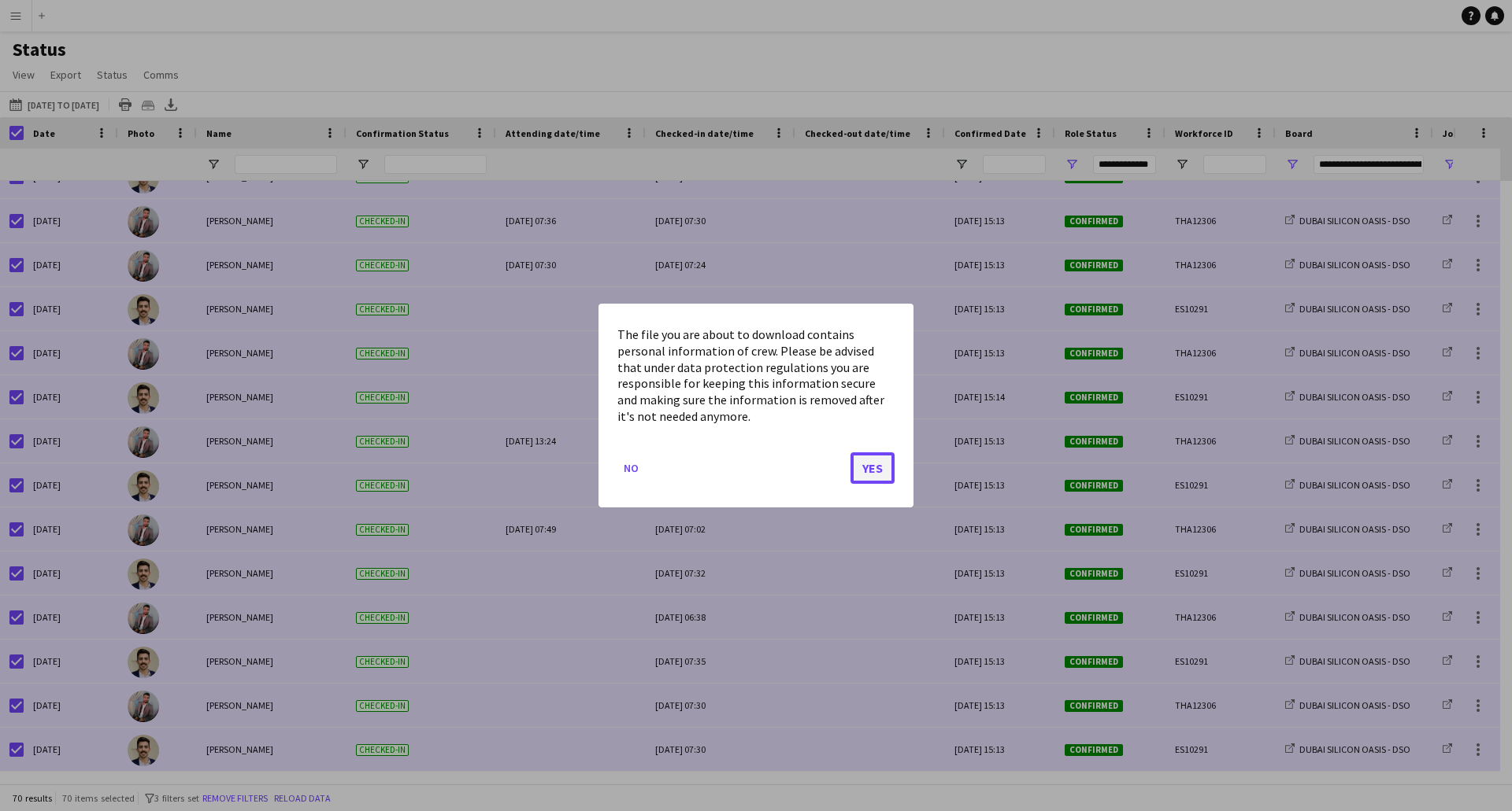
click at [870, 461] on button "Yes" at bounding box center [872, 469] width 44 height 32
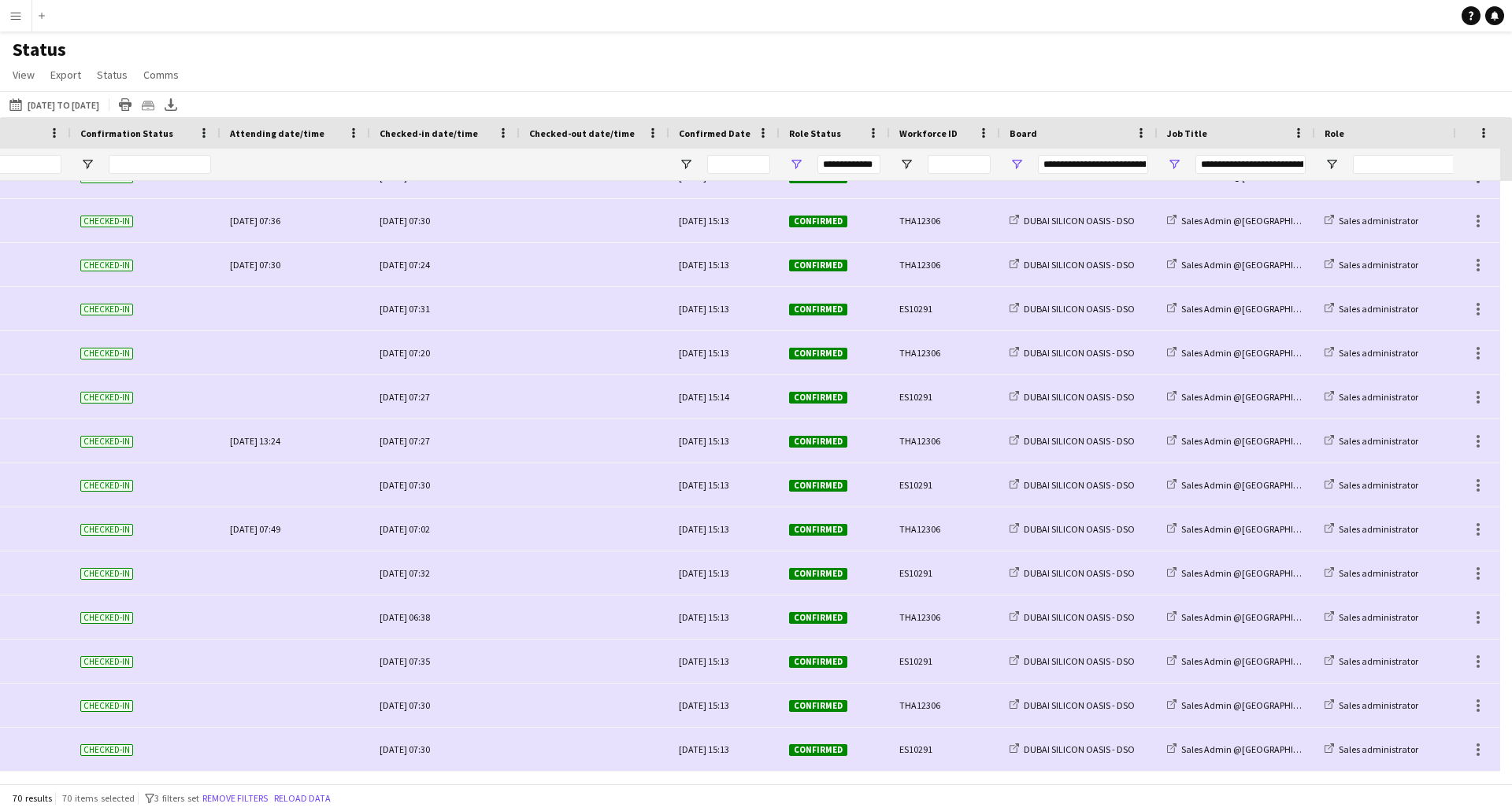
scroll to position [0, 435]
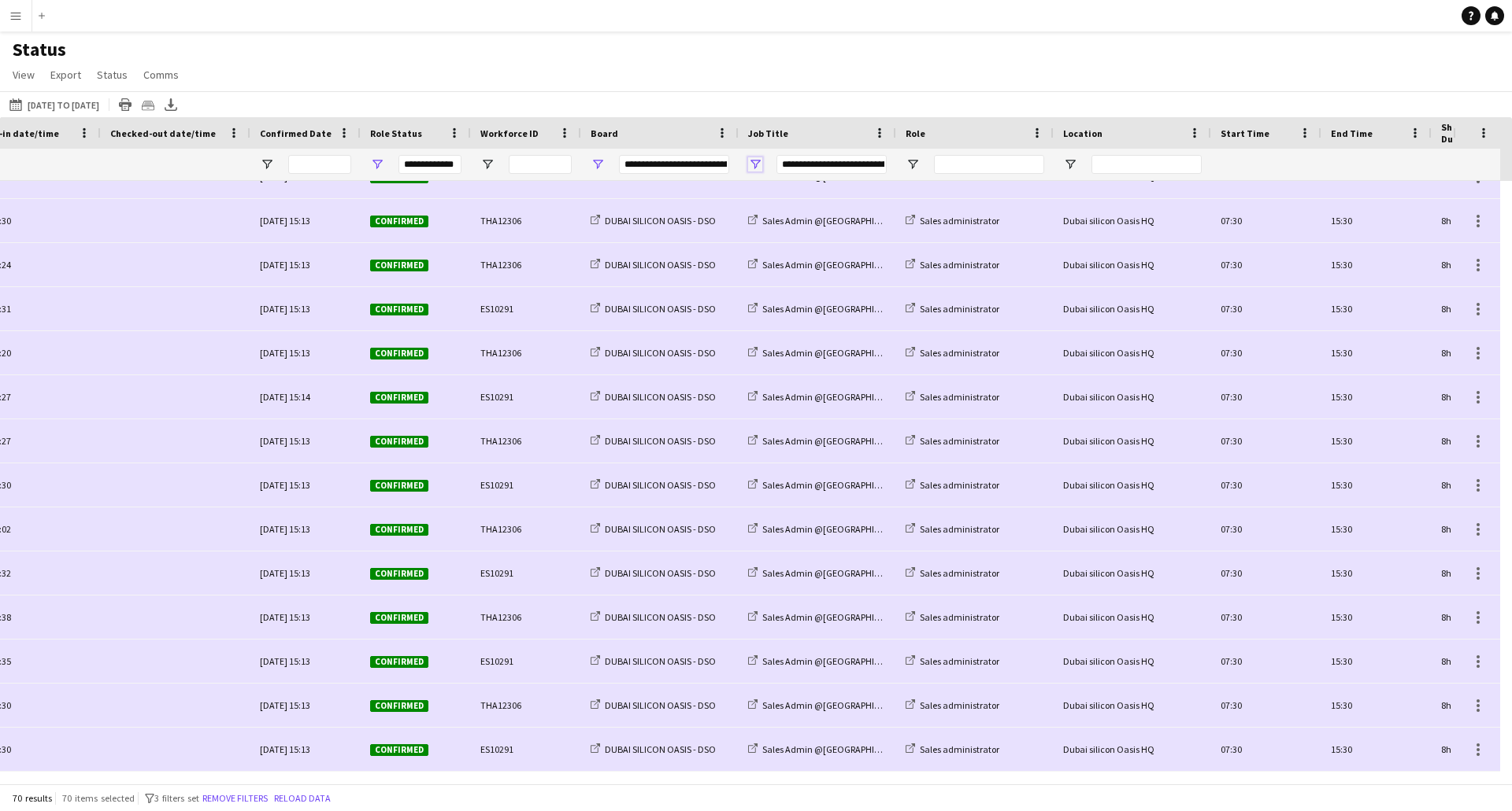
click at [751, 161] on span "Open Filter Menu" at bounding box center [755, 164] width 14 height 14
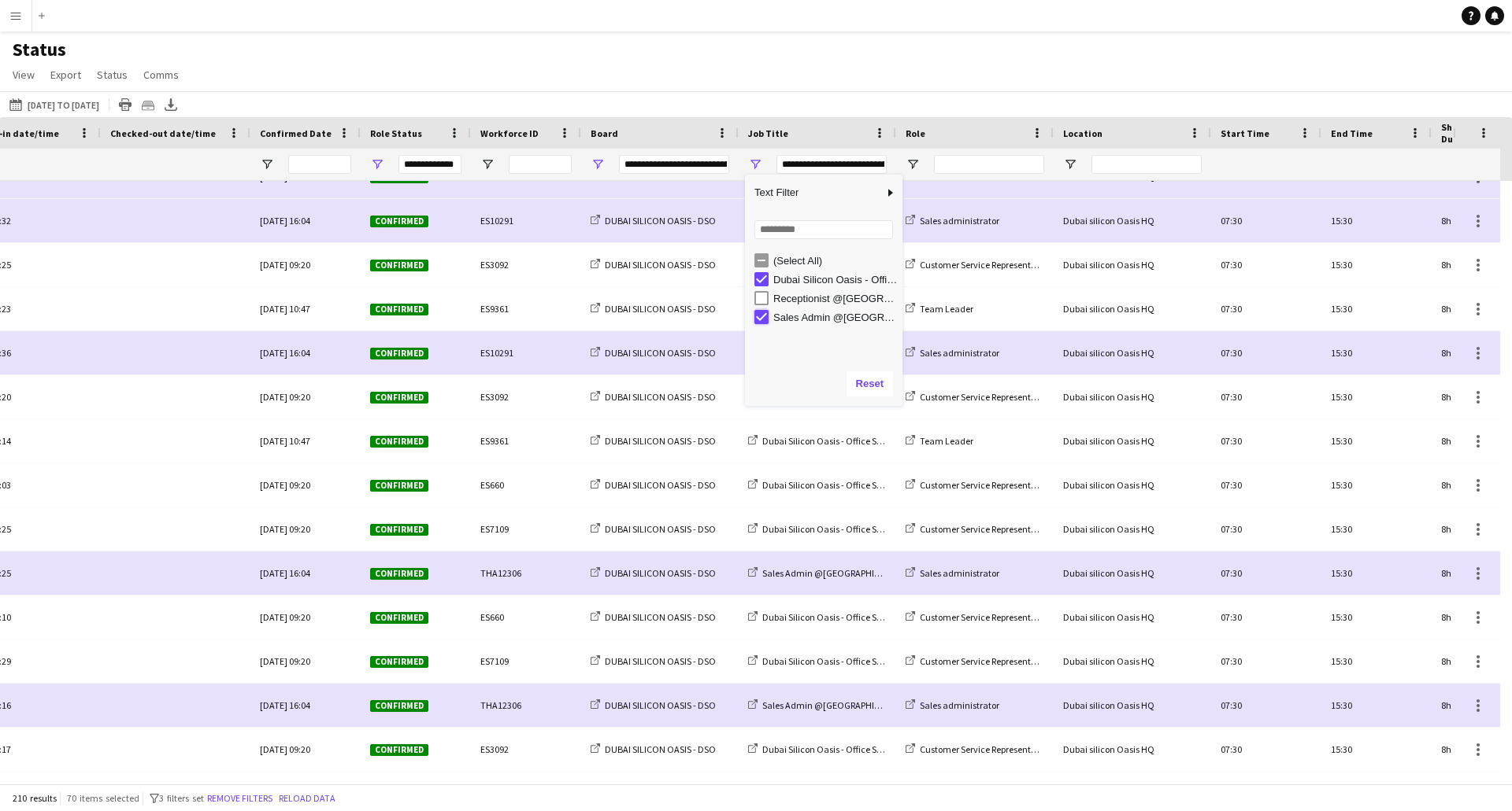
type input "**********"
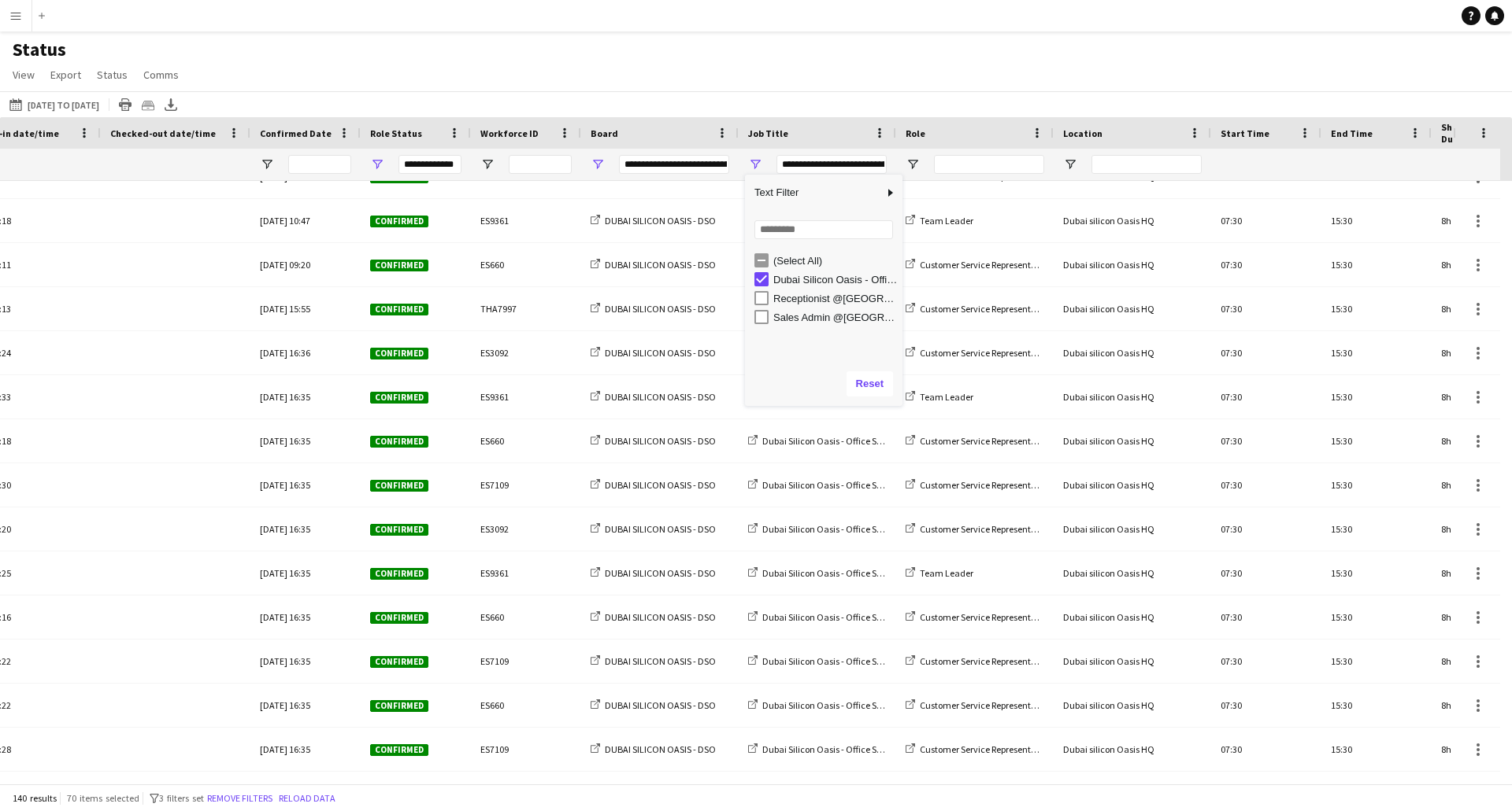
click at [928, 20] on app-navbar "Menu Boards Boards Boards All jobs Status Workforce Workforce My Workforce Recr…" at bounding box center [756, 16] width 1512 height 32
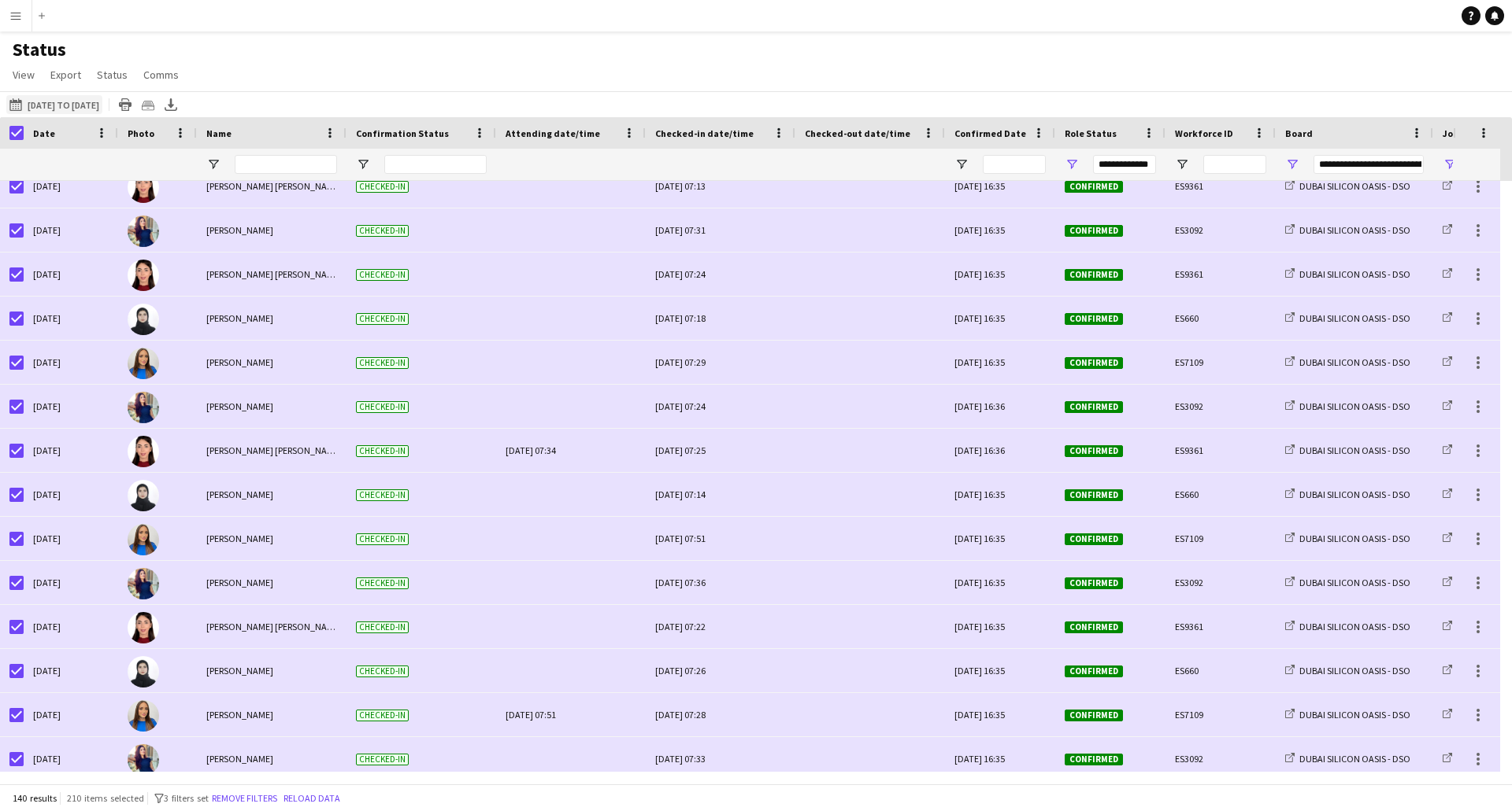
click at [61, 103] on button "[DATE] to [DATE] [DATE] to [DATE]" at bounding box center [54, 104] width 96 height 19
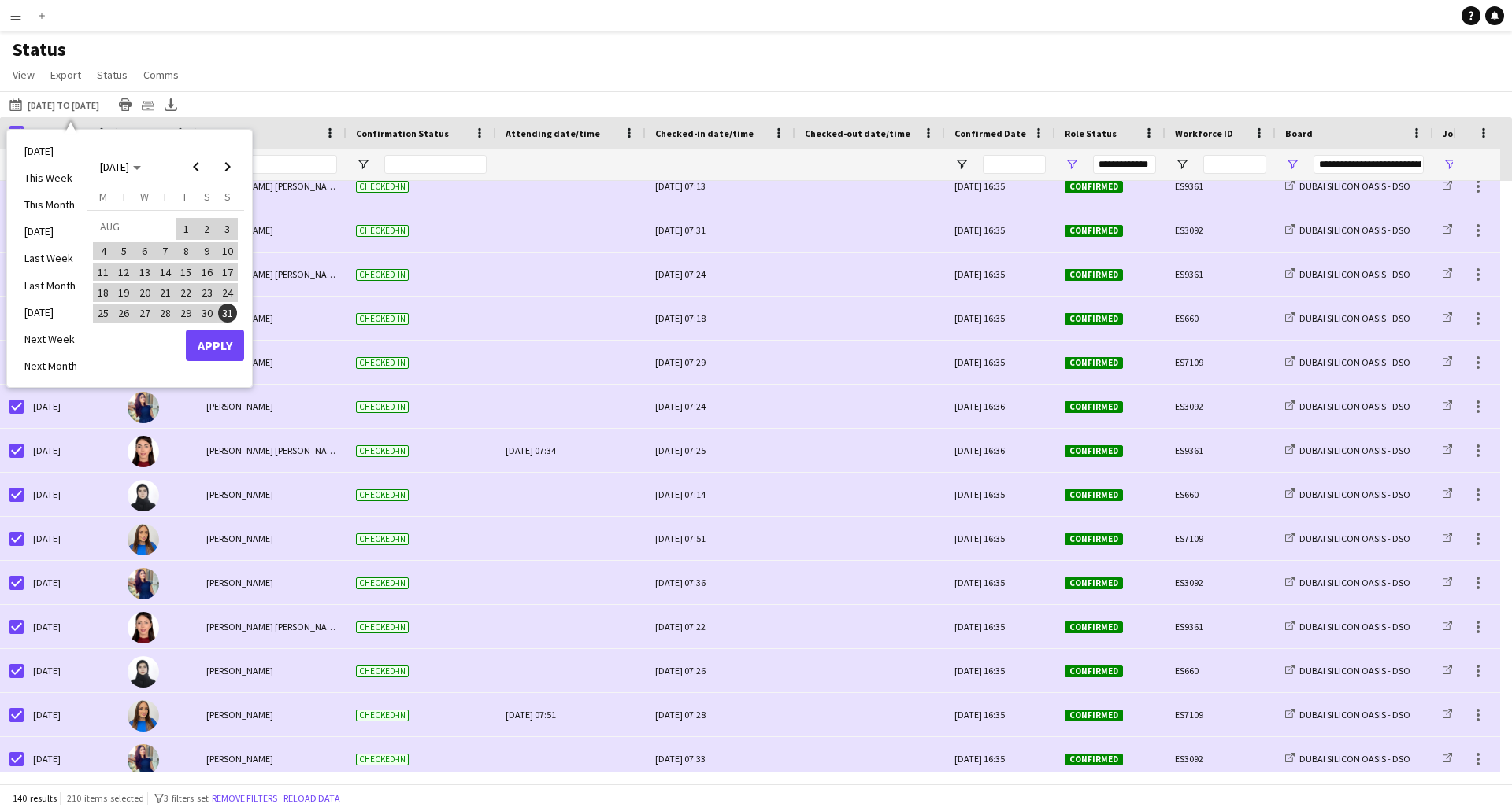
click at [182, 228] on span "1" at bounding box center [186, 229] width 19 height 22
click at [229, 313] on span "31" at bounding box center [227, 313] width 19 height 19
click at [216, 343] on button "Apply" at bounding box center [215, 346] width 59 height 32
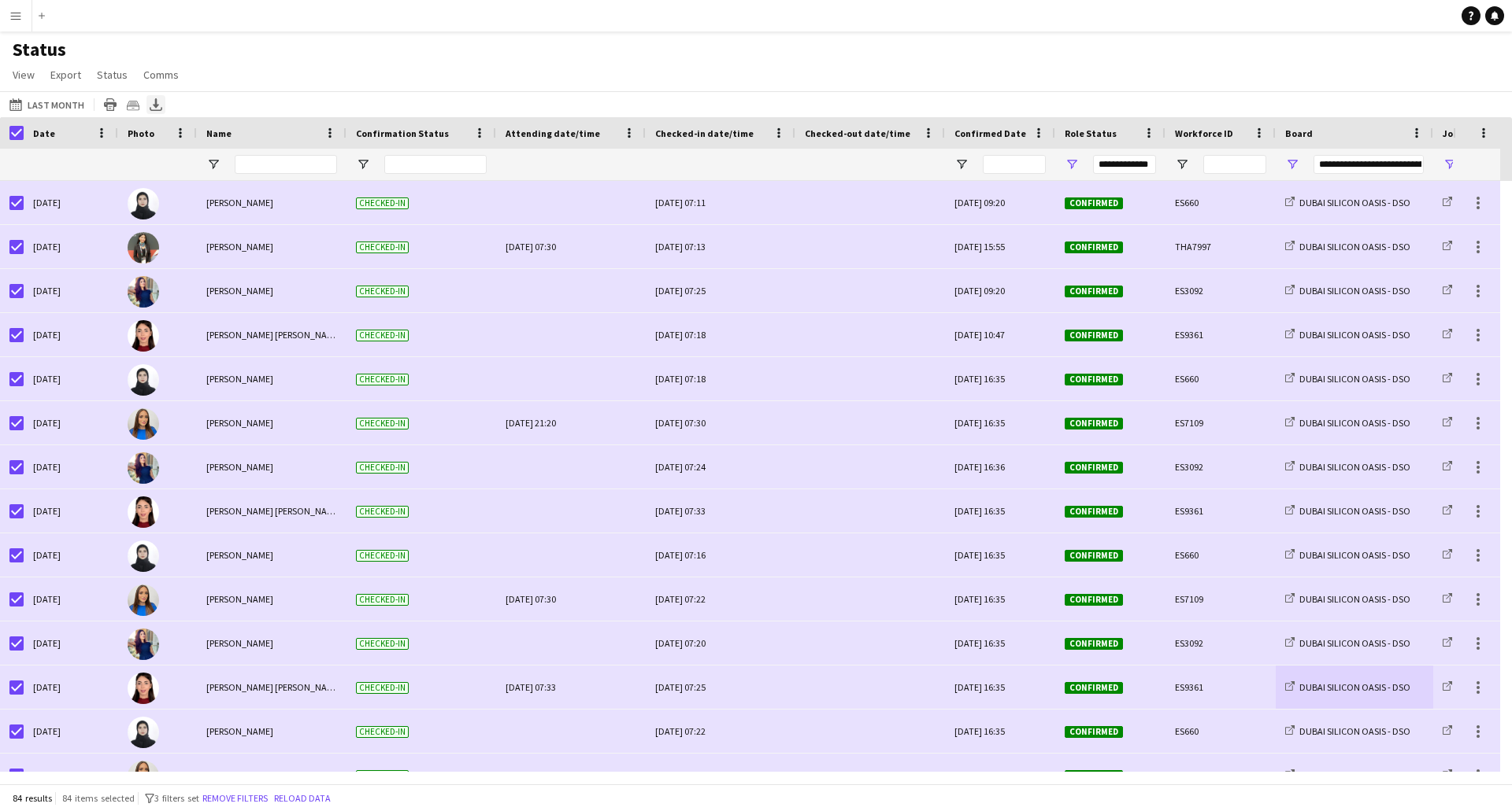
click at [154, 110] on icon "Export XLSX" at bounding box center [156, 105] width 13 height 13
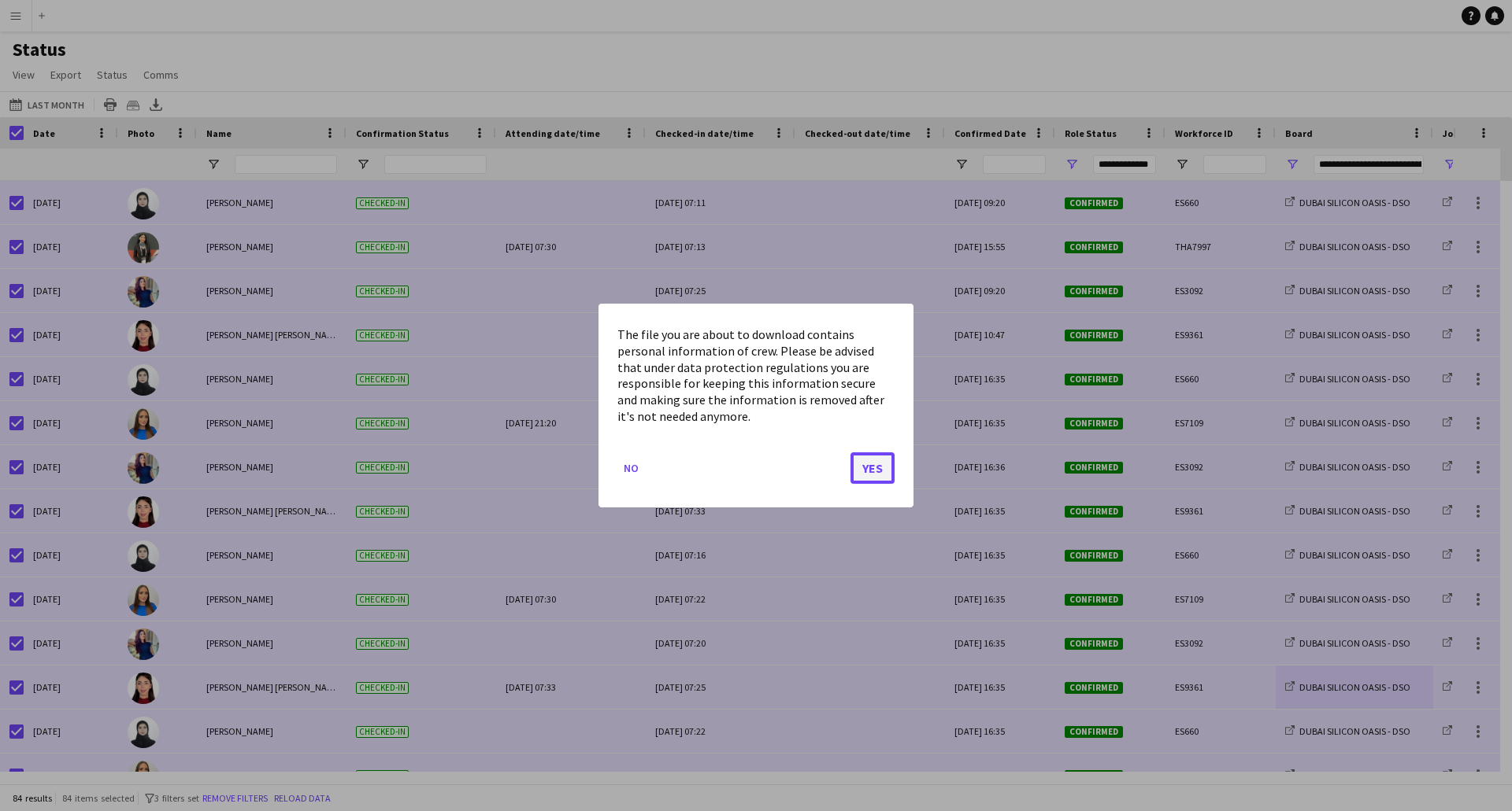
click at [872, 458] on button "Yes" at bounding box center [872, 469] width 44 height 32
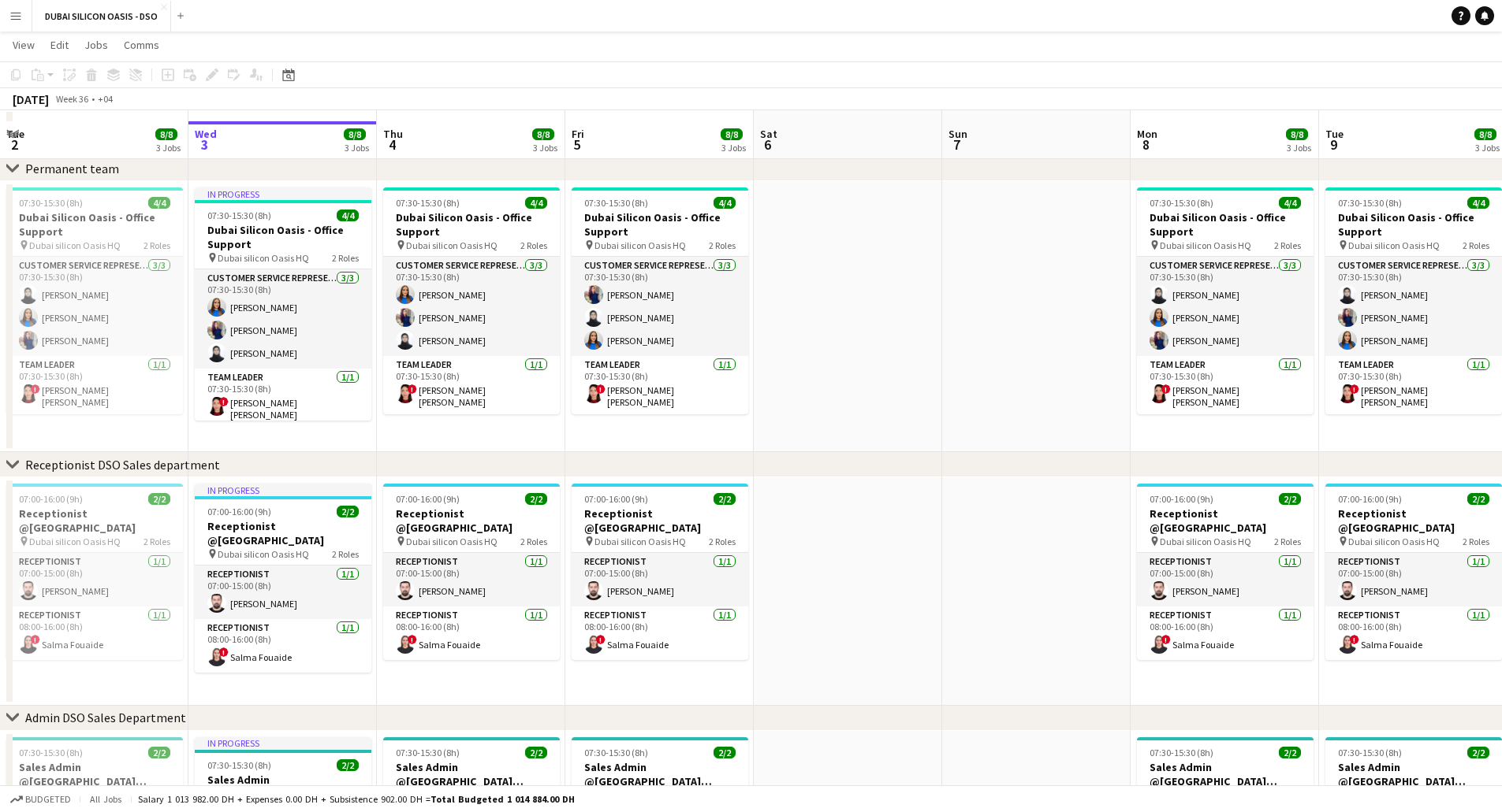
scroll to position [79, 0]
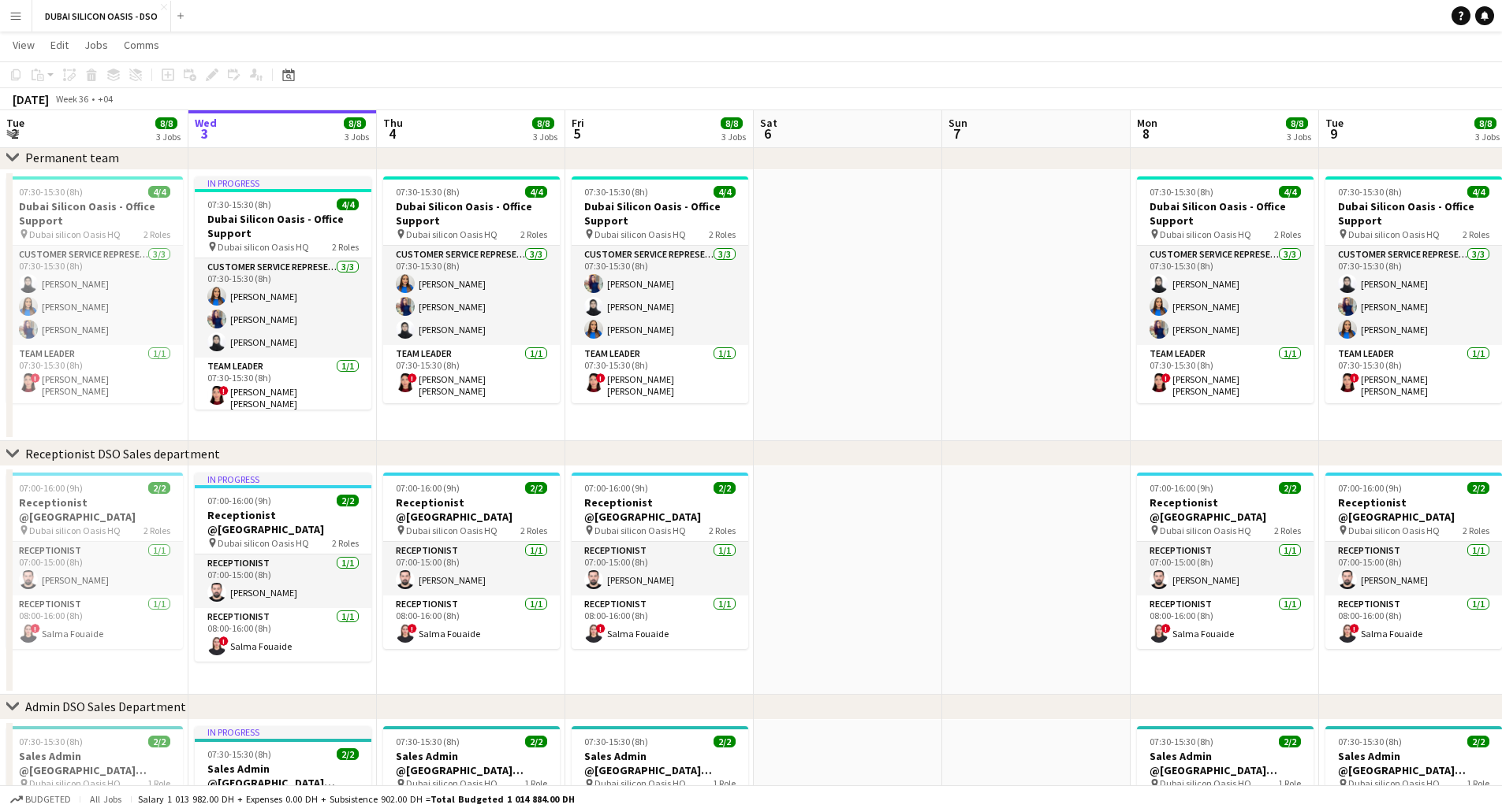
drag, startPoint x: 784, startPoint y: 466, endPoint x: 755, endPoint y: 668, distance: 204.1
click at [981, 458] on div "chevron-right Permanent team chevron-right Receptionist DSO Sales department ch…" at bounding box center [751, 449] width 1502 height 934
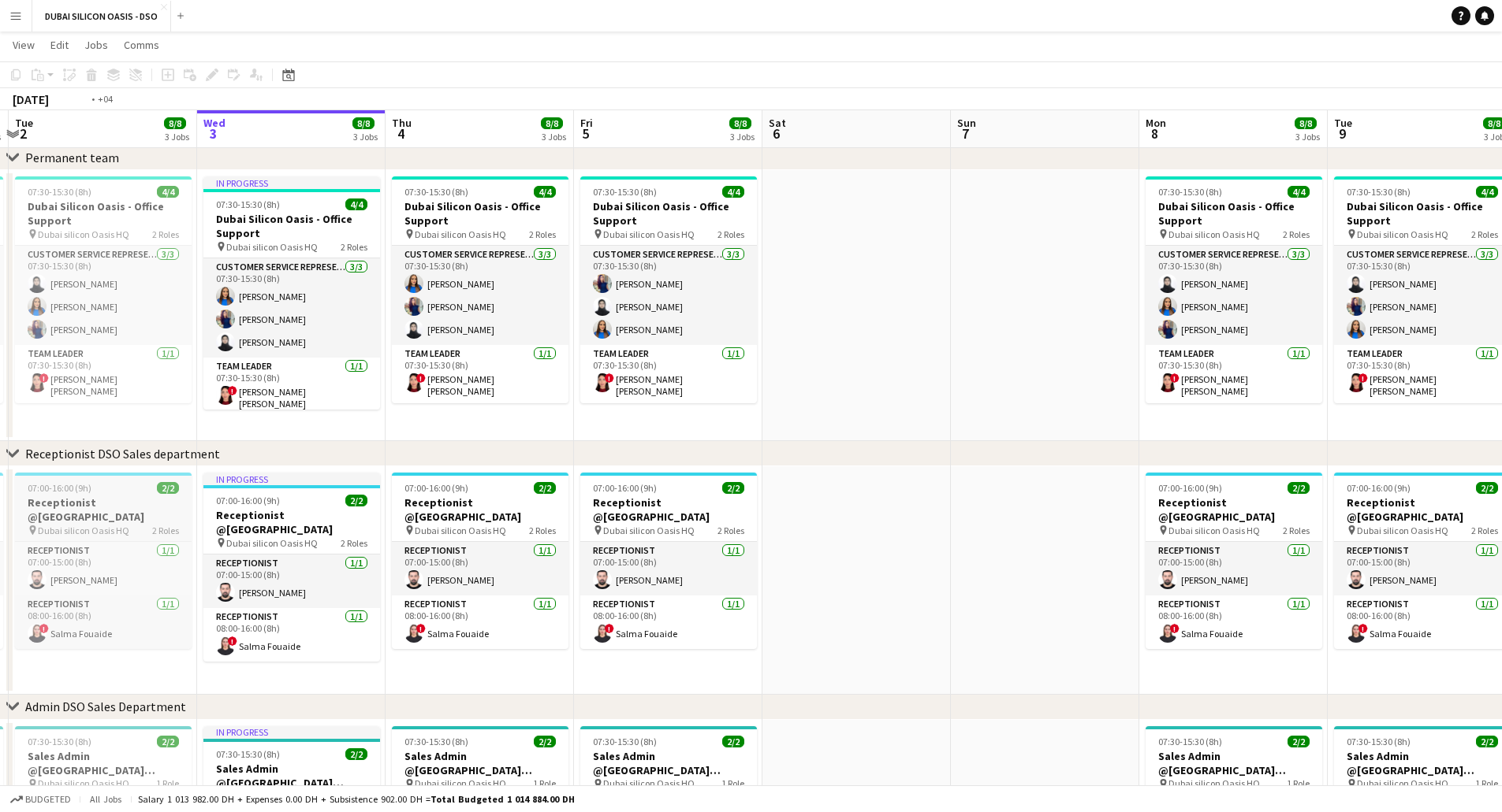
drag, startPoint x: 239, startPoint y: 518, endPoint x: 945, endPoint y: 535, distance: 706.2
click at [988, 535] on app-calendar-viewport "Sun 31 Mon 1 8/8 3 Jobs Tue 2 8/8 3 Jobs Wed 3 8/8 3 Jobs Thu 4 8/8 3 Jobs Fri …" at bounding box center [751, 449] width 1502 height 934
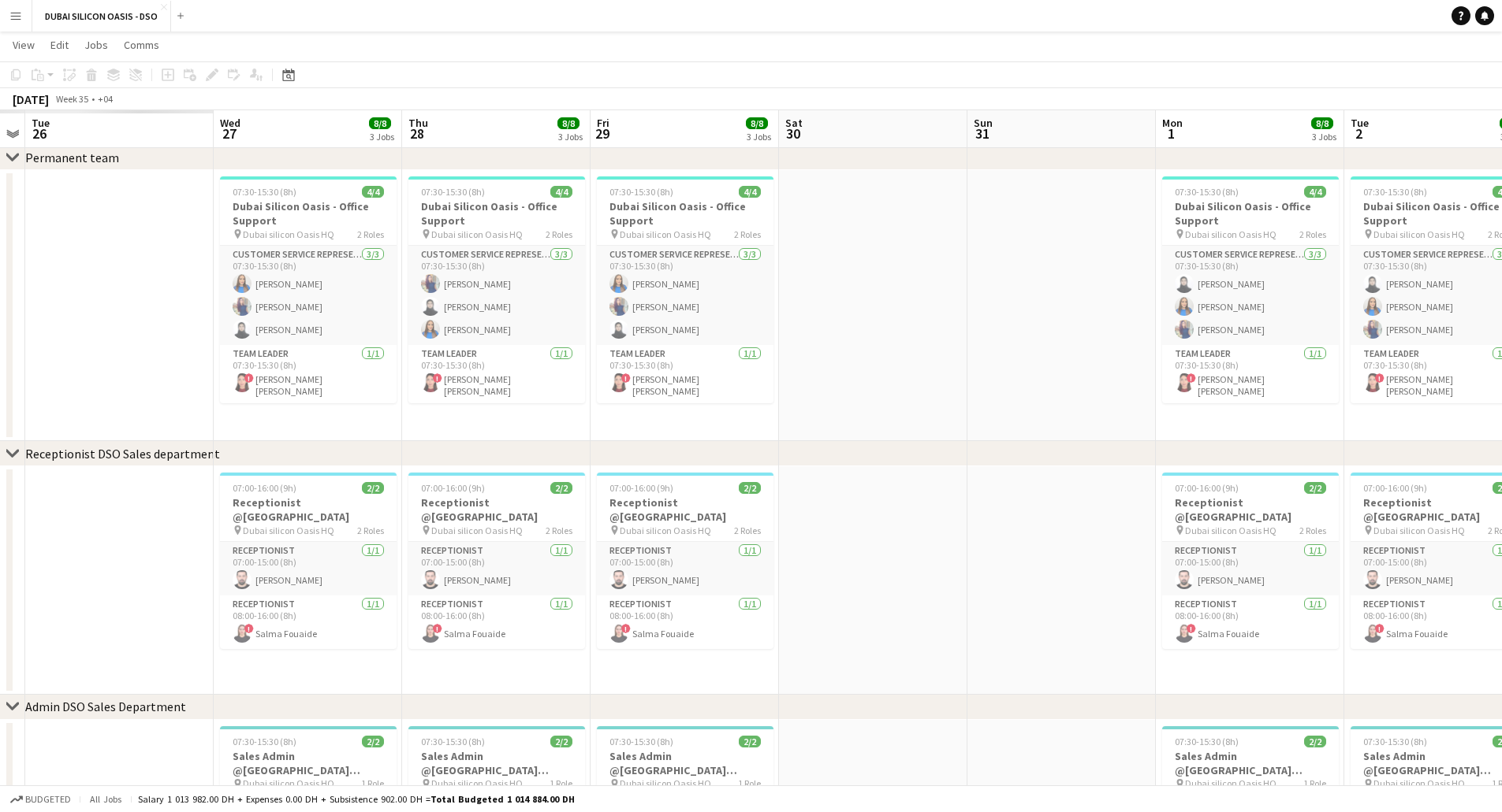
drag, startPoint x: 853, startPoint y: 577, endPoint x: 961, endPoint y: 575, distance: 108.0
click at [1057, 577] on app-calendar-viewport "Sun 24 Mon 25 Tue 26 Wed 27 8/8 3 Jobs Thu 28 8/8 3 Jobs Fri 29 8/8 3 Jobs Sat …" at bounding box center [751, 449] width 1502 height 934
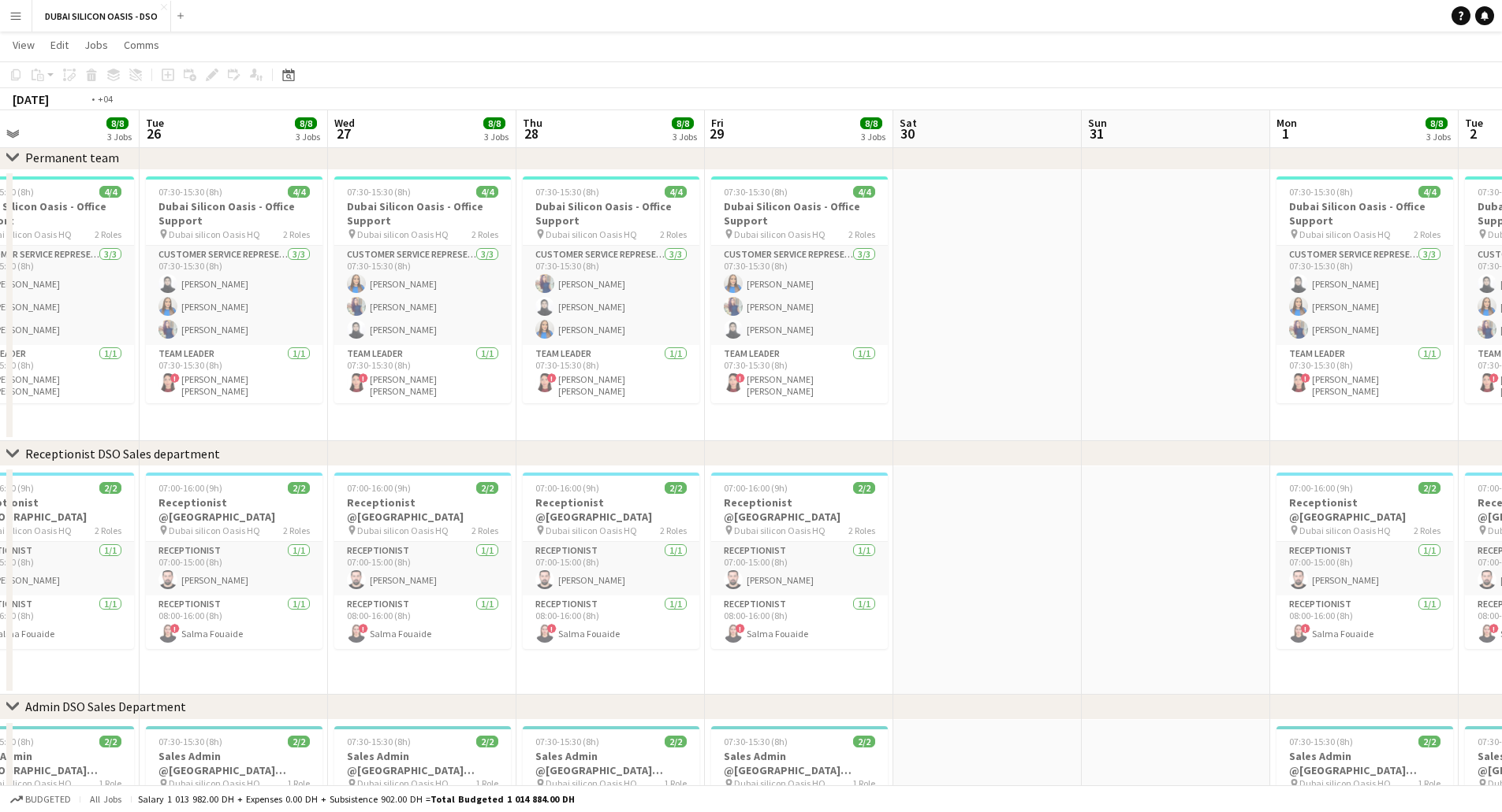
scroll to position [0, 487]
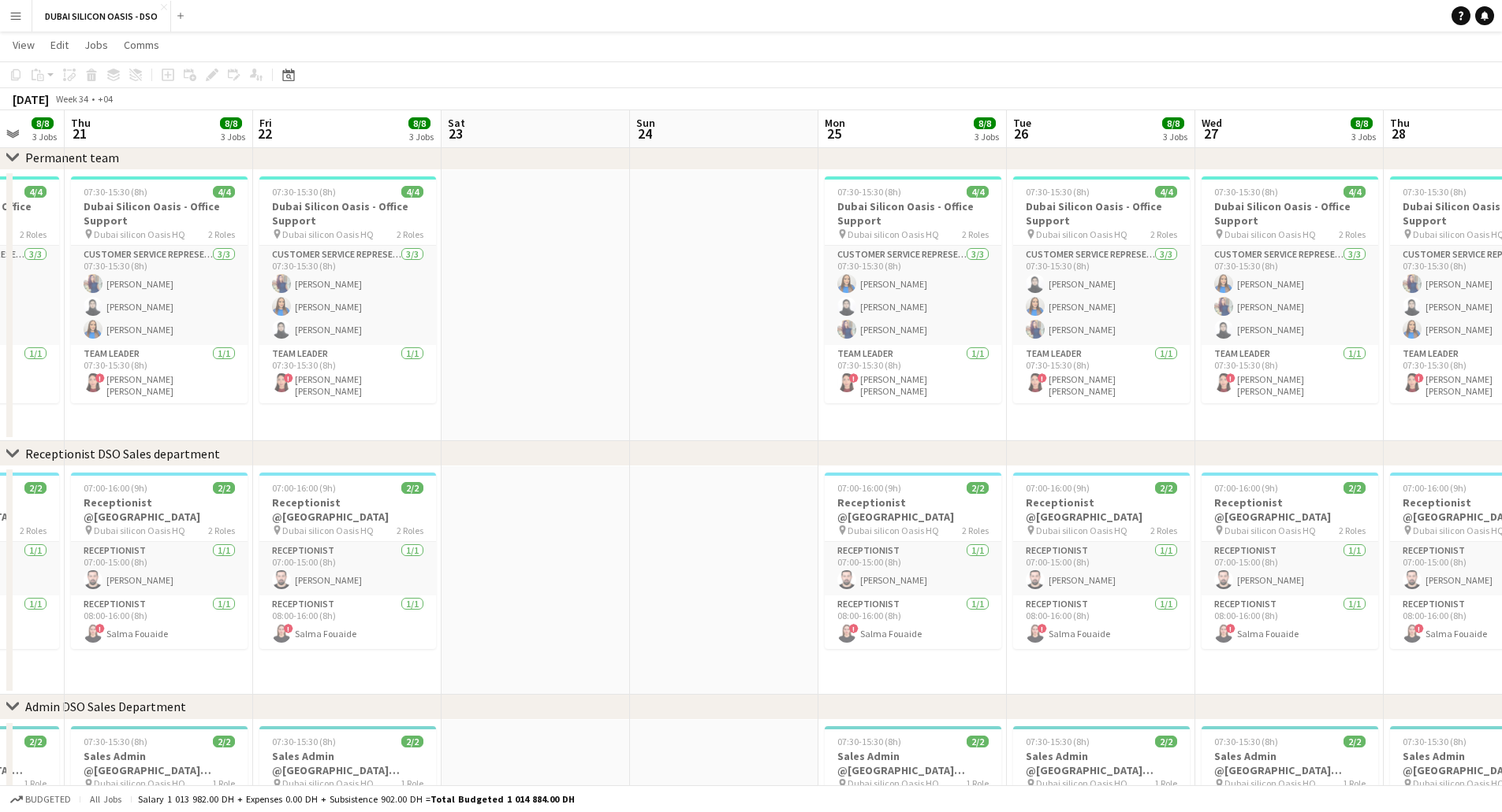
drag, startPoint x: 415, startPoint y: 542, endPoint x: 1470, endPoint y: 599, distance: 1056.5
click at [1470, 599] on app-calendar-viewport "Mon 18 8/8 3 Jobs Tue 19 8/8 3 Jobs Wed 20 8/8 3 Jobs Thu 21 8/8 3 Jobs Fri 22 …" at bounding box center [751, 449] width 1502 height 934
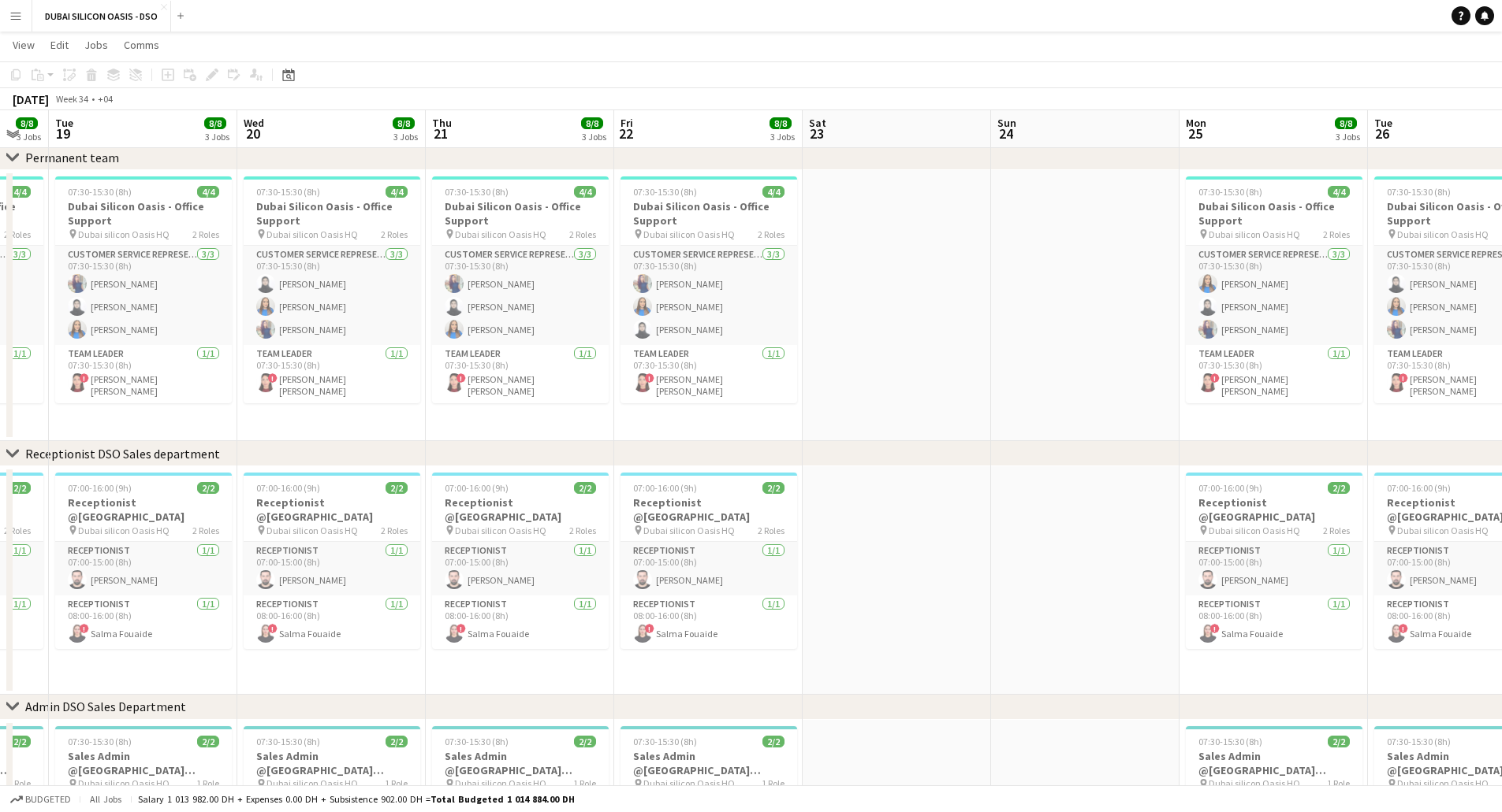
scroll to position [0, 327]
drag, startPoint x: 641, startPoint y: 356, endPoint x: 785, endPoint y: 438, distance: 165.7
click at [812, 372] on app-calendar-viewport "Sun 17 Mon 18 8/8 3 Jobs Tue 19 8/8 3 Jobs Wed 20 8/8 3 Jobs Thu 21 8/8 3 Jobs …" at bounding box center [751, 449] width 1502 height 934
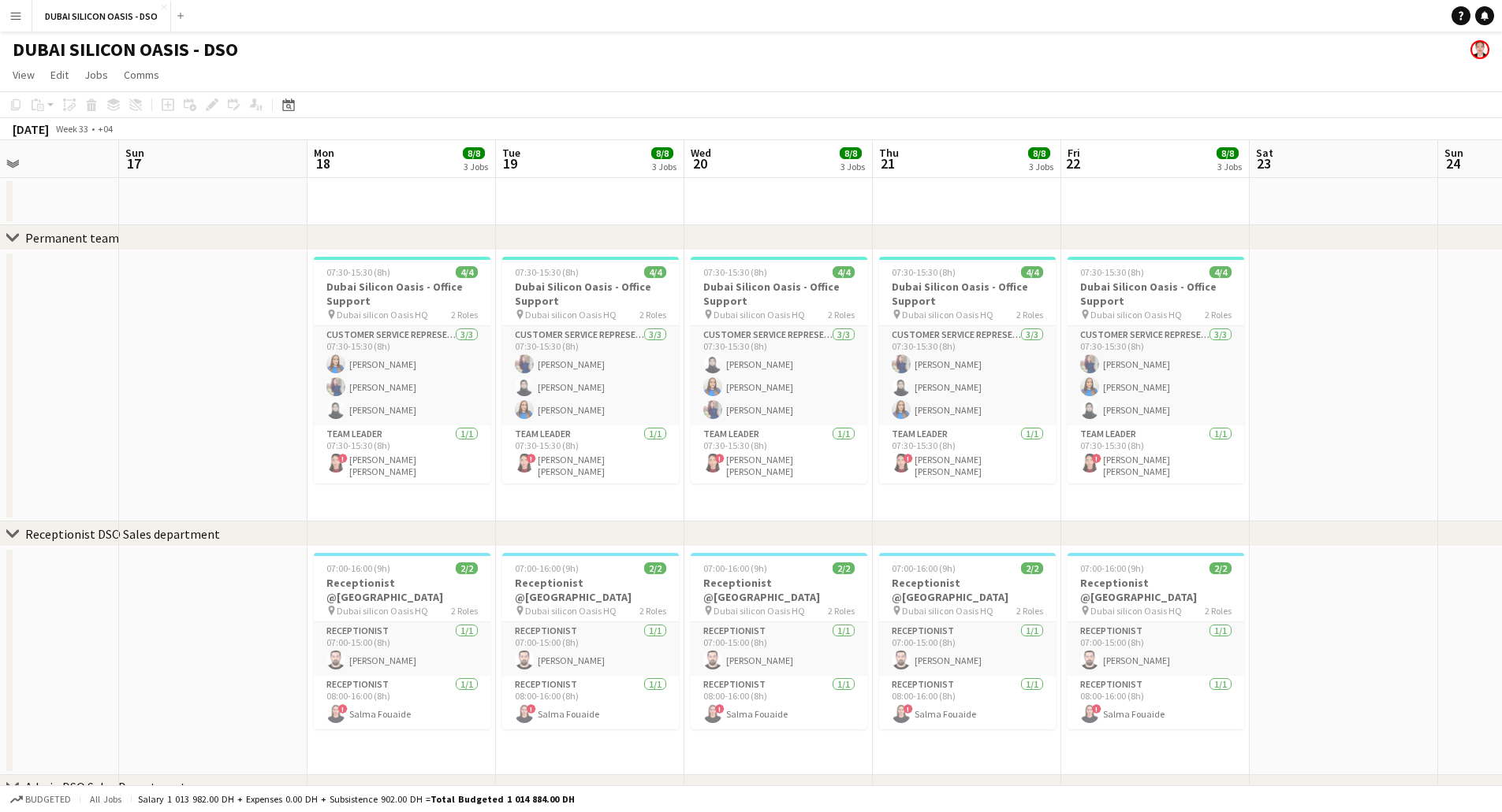
scroll to position [0, 442]
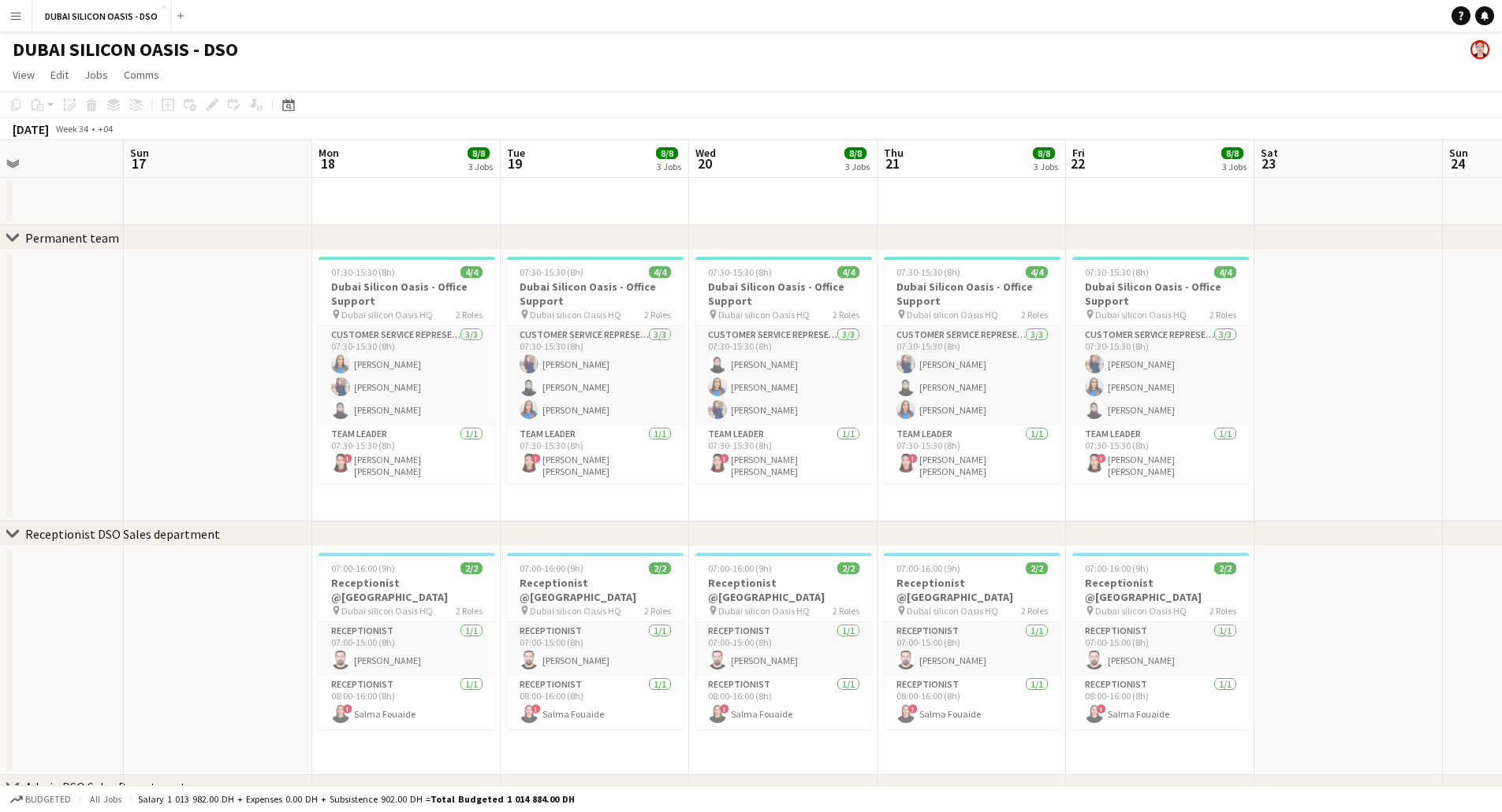
drag, startPoint x: 372, startPoint y: 401, endPoint x: 651, endPoint y: 427, distance: 280.2
click at [651, 427] on app-calendar-viewport "Thu 14 Fri 15 8/8 3 Jobs Sat 16 Sun 17 Mon 18 8/8 3 Jobs Tue 19 8/8 3 Jobs Wed …" at bounding box center [751, 569] width 1502 height 858
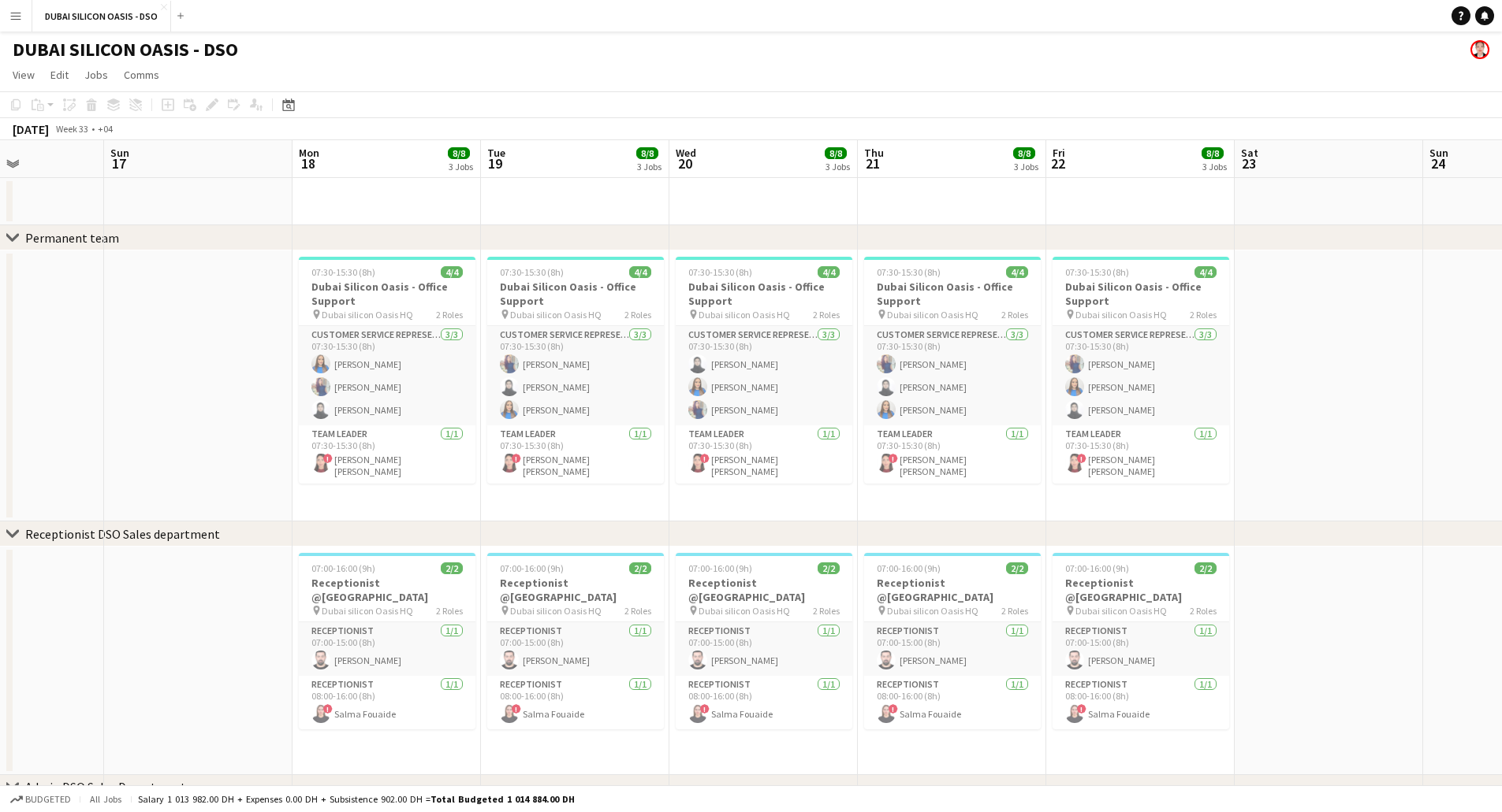
drag, startPoint x: 580, startPoint y: 518, endPoint x: 561, endPoint y: 464, distance: 57.2
click at [561, 464] on app-calendar-viewport "Thu 14 8/8 3 Jobs Fri 15 8/8 3 Jobs Sat 16 Sun 17 Mon 18 8/8 3 Jobs Tue 19 8/8 …" at bounding box center [751, 569] width 1502 height 858
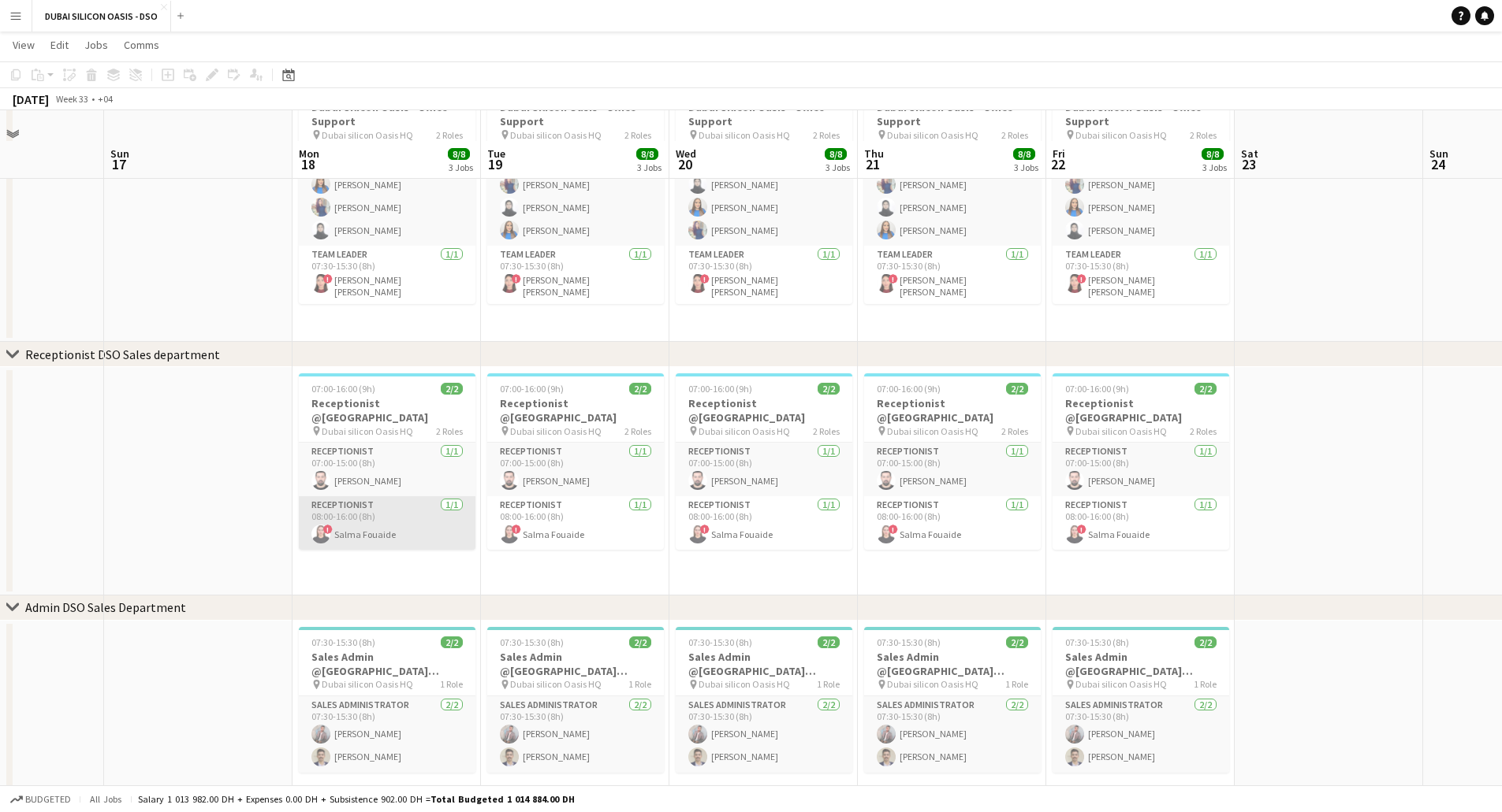
scroll to position [210, 0]
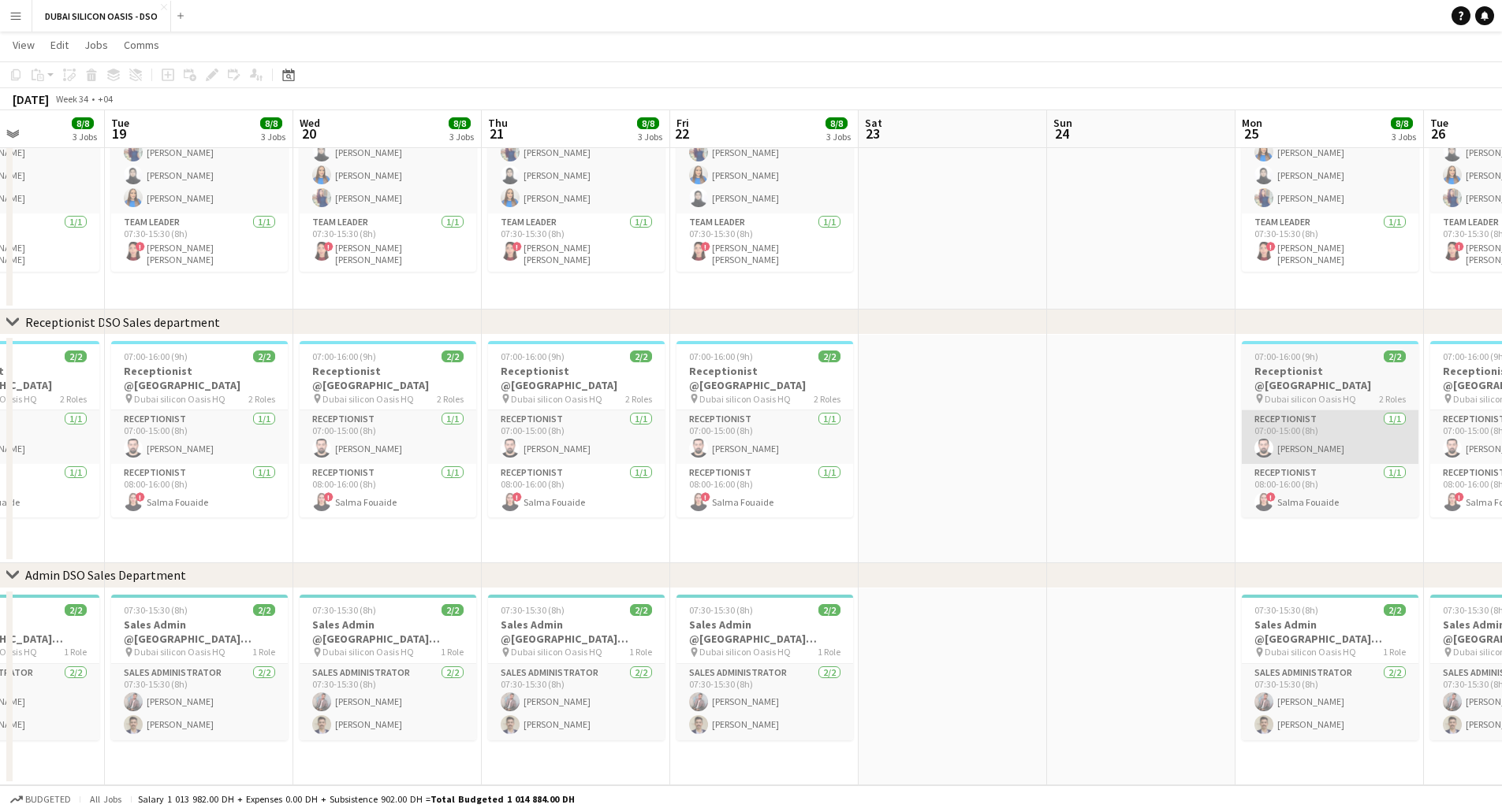
drag, startPoint x: 1299, startPoint y: 425, endPoint x: 912, endPoint y: 427, distance: 387.0
click at [537, 419] on app-calendar-viewport "Sat 16 Sun 17 Mon 18 8/8 3 Jobs Tue 19 8/8 3 Jobs Wed 20 8/8 3 Jobs Thu 21 8/8 …" at bounding box center [751, 318] width 1502 height 934
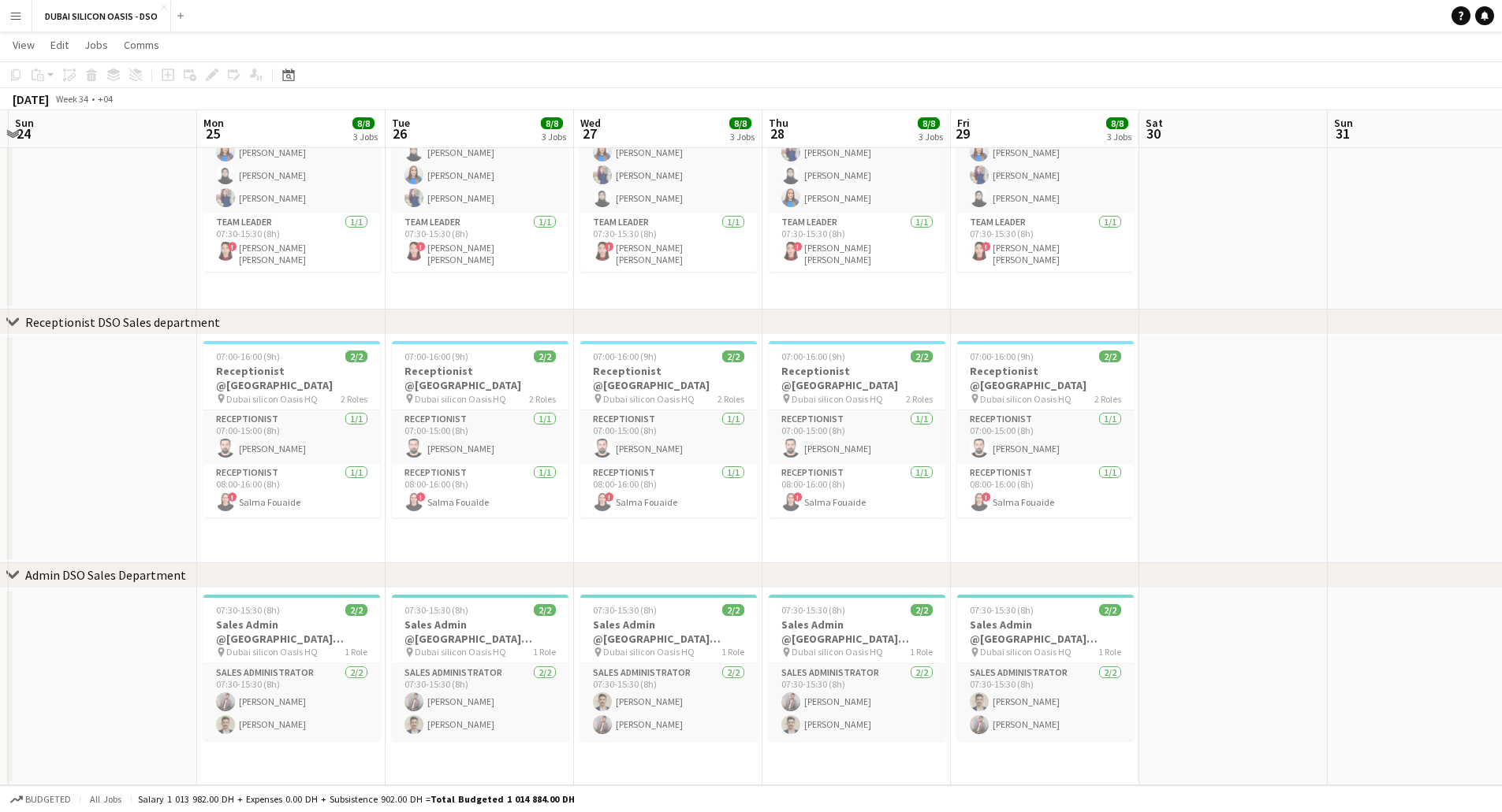
drag, startPoint x: 1166, startPoint y: 436, endPoint x: 1191, endPoint y: 440, distance: 25.3
click at [539, 448] on app-calendar-viewport "Wed 20 8/8 3 Jobs Thu 21 8/8 3 Jobs Fri 22 8/8 3 Jobs Sat 23 Sun 24 Mon 25 8/8 …" at bounding box center [751, 318] width 1502 height 934
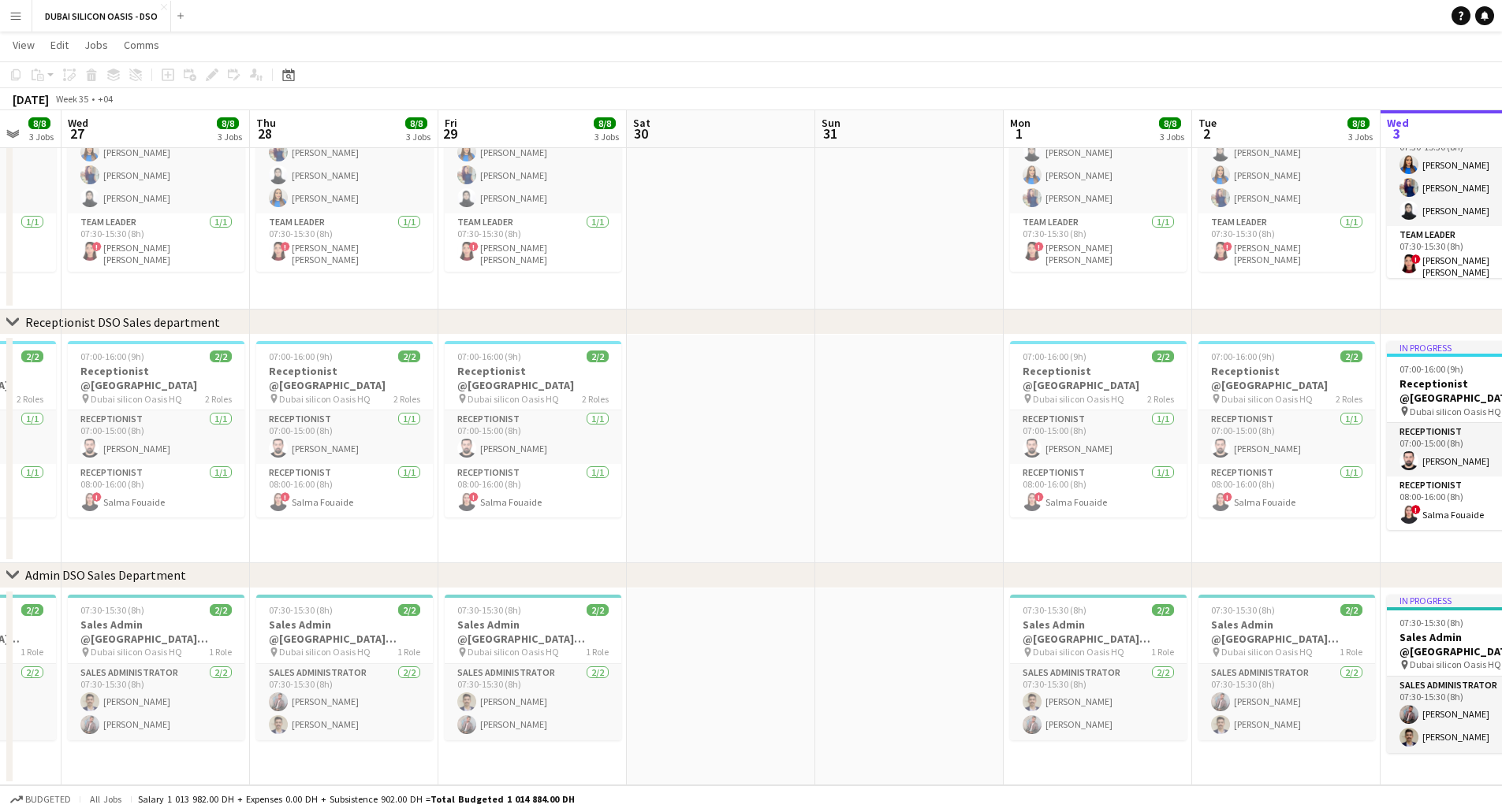
scroll to position [0, 530]
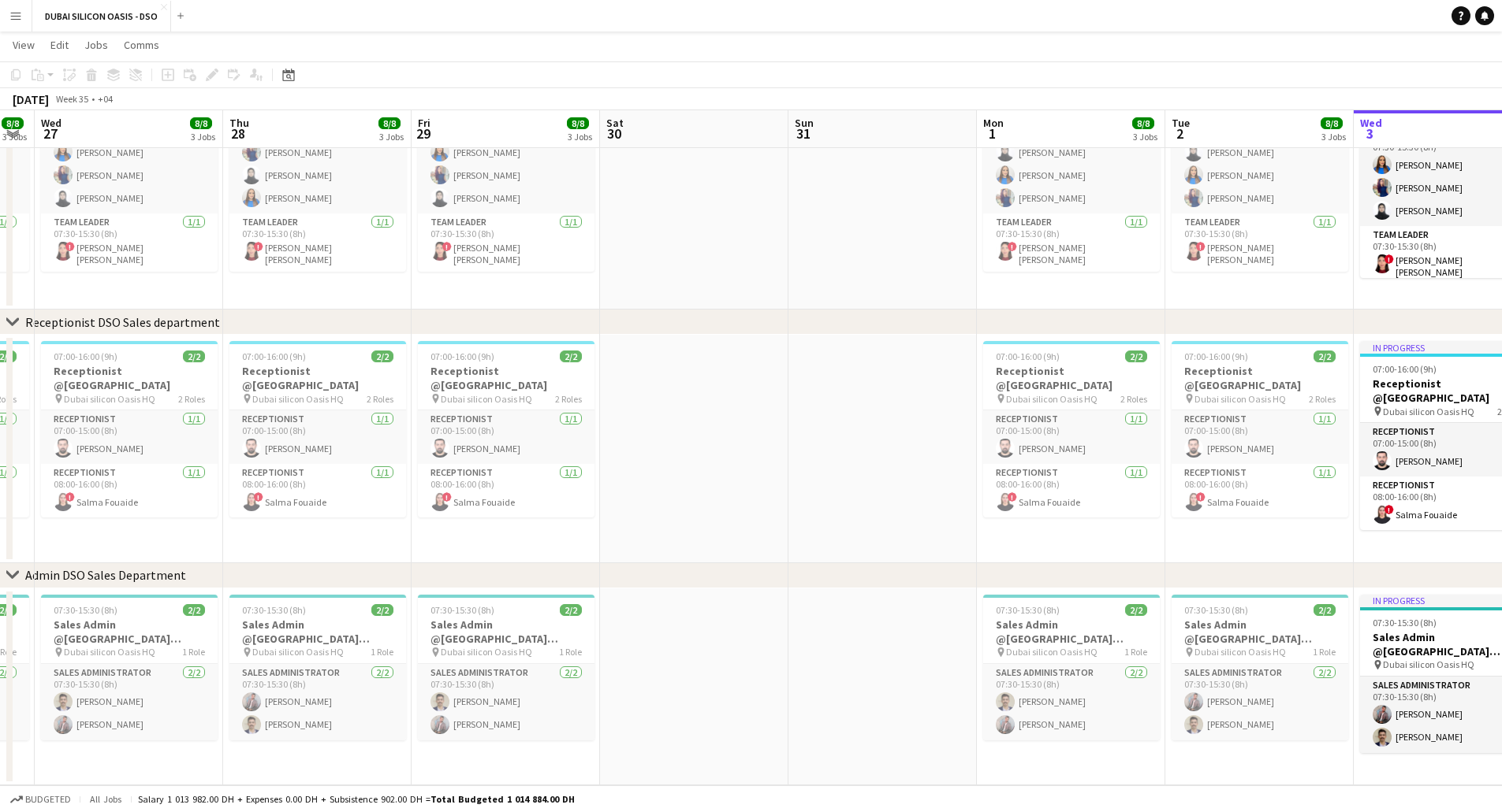
drag, startPoint x: 1118, startPoint y: 453, endPoint x: 900, endPoint y: 453, distance: 218.0
click at [900, 453] on app-calendar-viewport "Sun 24 Mon 25 8/8 3 Jobs Tue 26 8/8 3 Jobs Wed 27 8/8 3 Jobs Thu 28 8/8 3 Jobs …" at bounding box center [751, 318] width 1502 height 934
